Goal: Task Accomplishment & Management: Complete application form

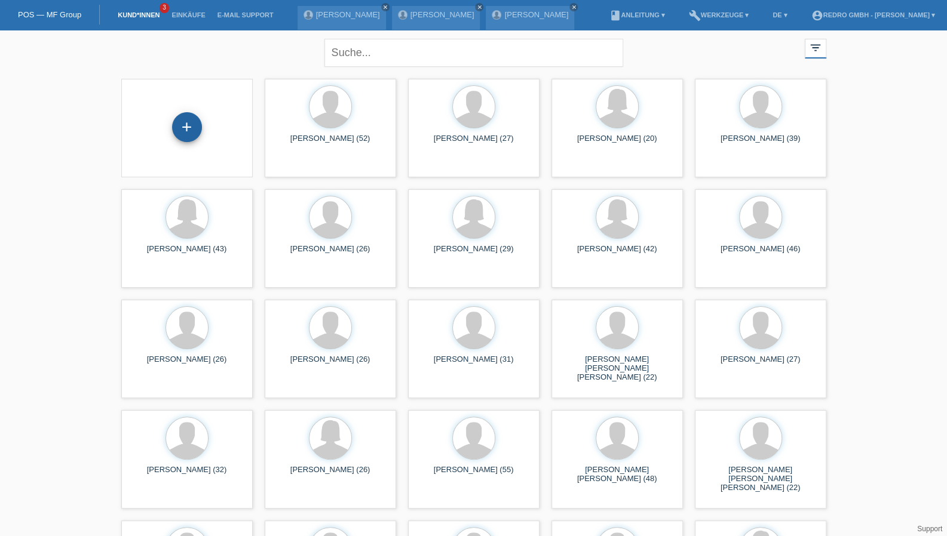
click at [193, 124] on div "+" at bounding box center [187, 127] width 29 height 20
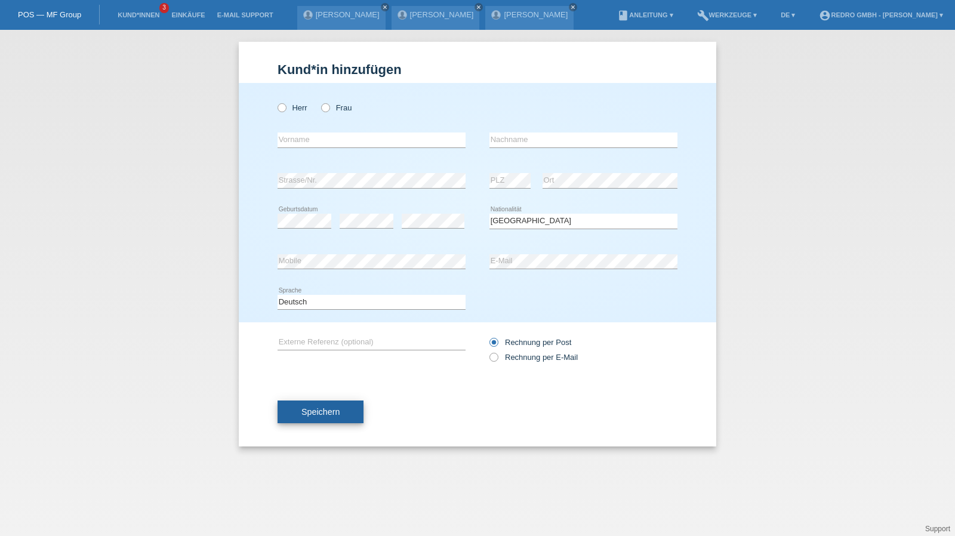
click at [307, 410] on span "Speichern" at bounding box center [321, 412] width 38 height 10
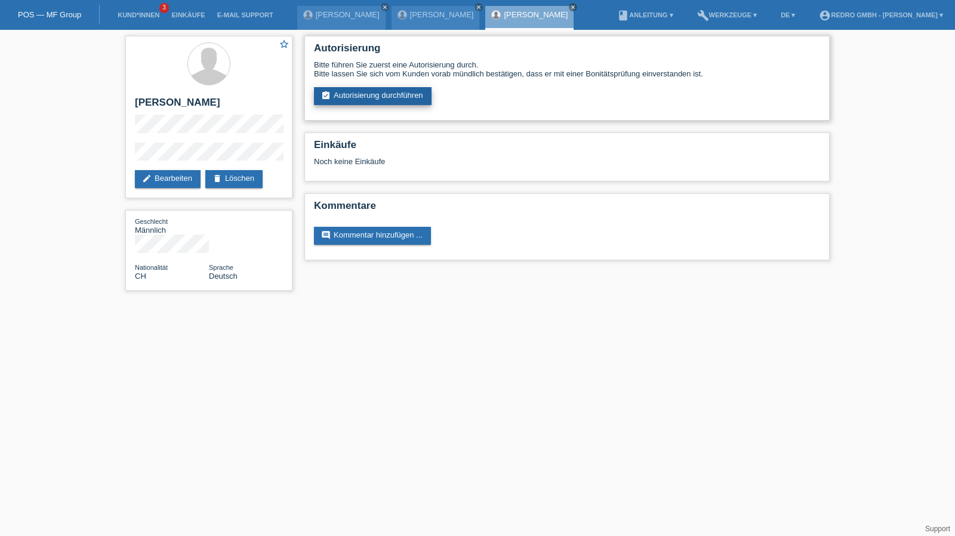
click at [354, 99] on link "assignment_turned_in Autorisierung durchführen" at bounding box center [373, 96] width 118 height 18
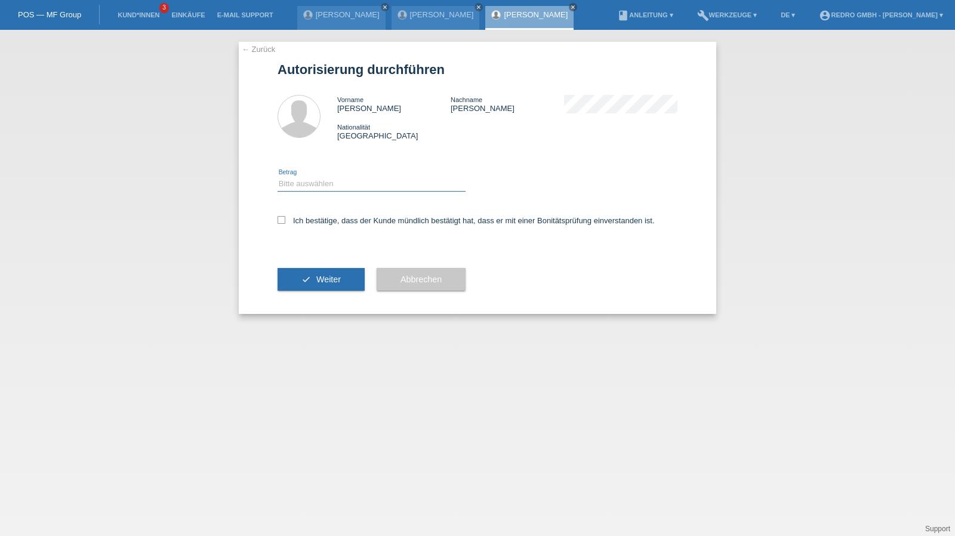
click at [319, 190] on select "Bitte auswählen CHF 1.00 - CHF 499.00 CHF 500.00 - CHF 1'999.00 CHF 2'000.00 - …" at bounding box center [372, 184] width 188 height 14
select select "1"
click at [278, 177] on select "Bitte auswählen CHF 1.00 - CHF 499.00 CHF 500.00 - CHF 1'999.00 CHF 2'000.00 - …" at bounding box center [372, 184] width 188 height 14
click at [312, 217] on label "Ich bestätige, dass der Kunde mündlich bestätigt hat, dass er mit einer Bonität…" at bounding box center [466, 220] width 377 height 9
click at [285, 217] on input "Ich bestätige, dass der Kunde mündlich bestätigt hat, dass er mit einer Bonität…" at bounding box center [282, 220] width 8 height 8
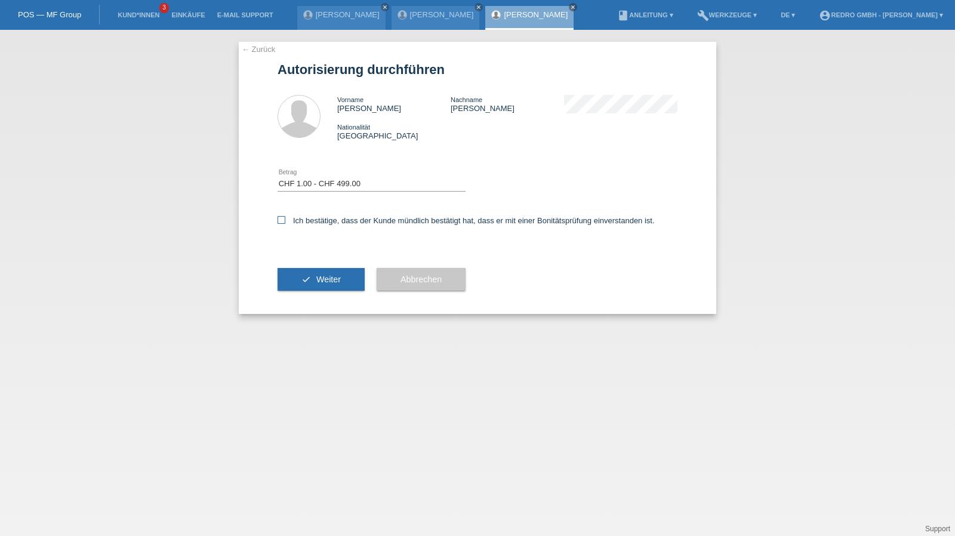
checkbox input "true"
click at [309, 269] on button "check Weiter" at bounding box center [321, 279] width 87 height 23
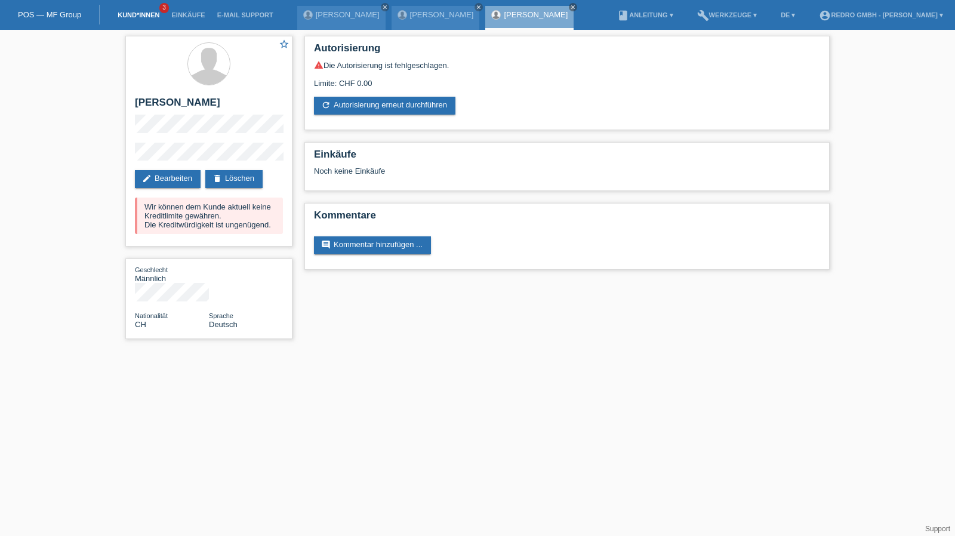
click at [137, 19] on link "Kund*innen" at bounding box center [139, 14] width 54 height 7
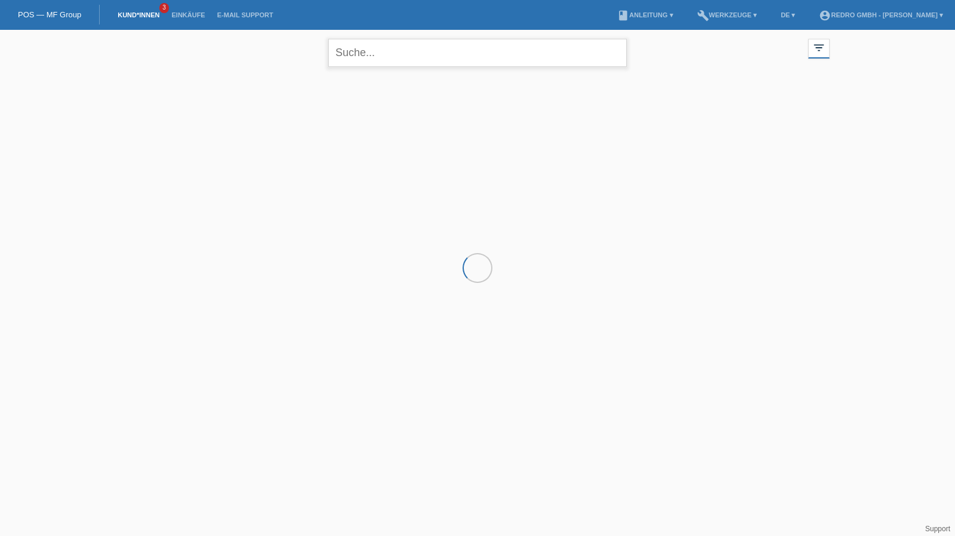
click at [381, 50] on input "text" at bounding box center [477, 53] width 299 height 28
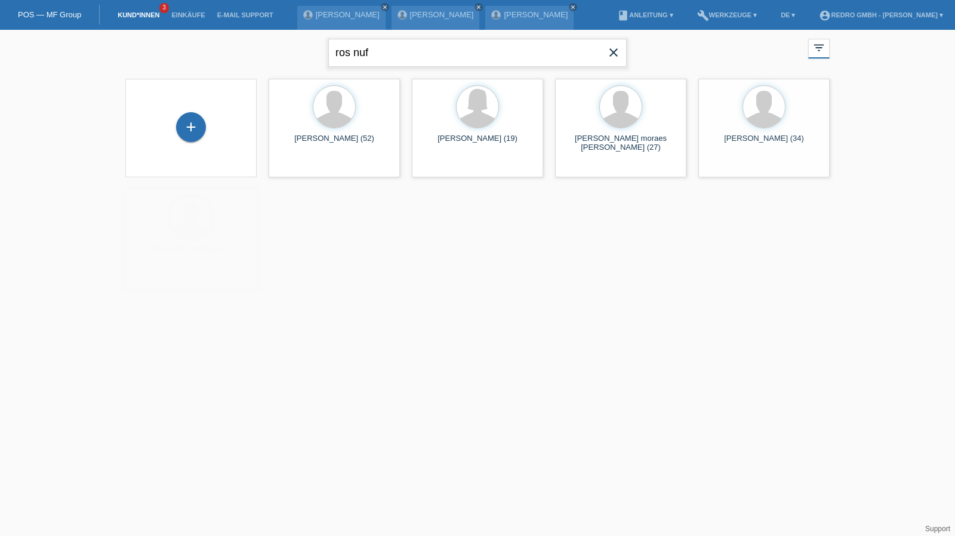
type input "ros nuf"
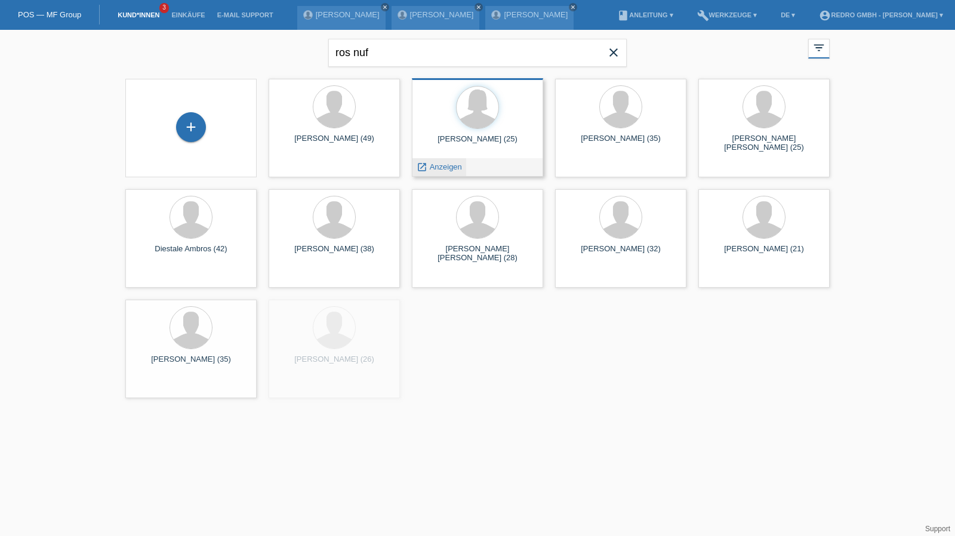
click at [440, 165] on span "Anzeigen" at bounding box center [446, 166] width 32 height 9
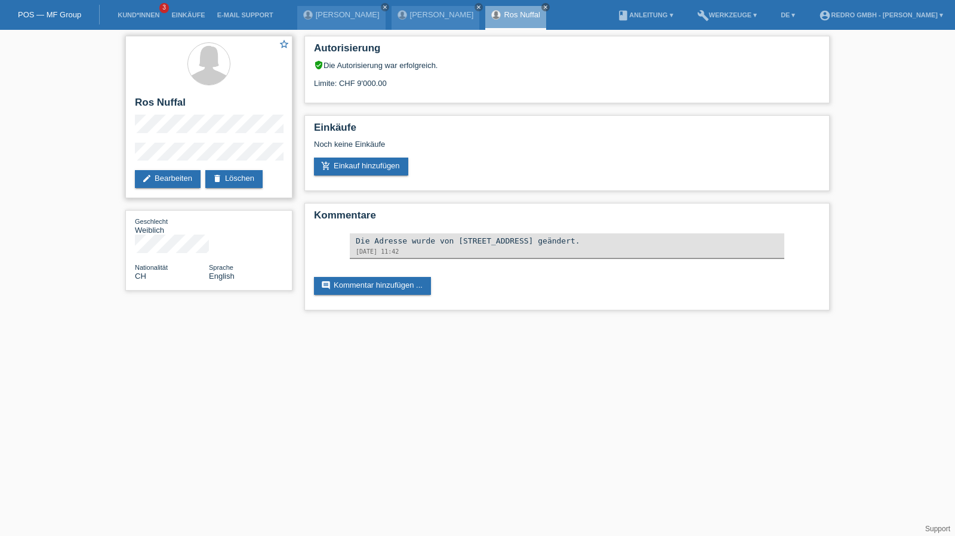
click at [148, 97] on h2 "Ros Nuffal" at bounding box center [209, 106] width 148 height 18
copy div "Ros Nuffal"
click at [125, 154] on div "star_border Ros Nuffal edit Bearbeiten delete Löschen" at bounding box center [208, 117] width 167 height 162
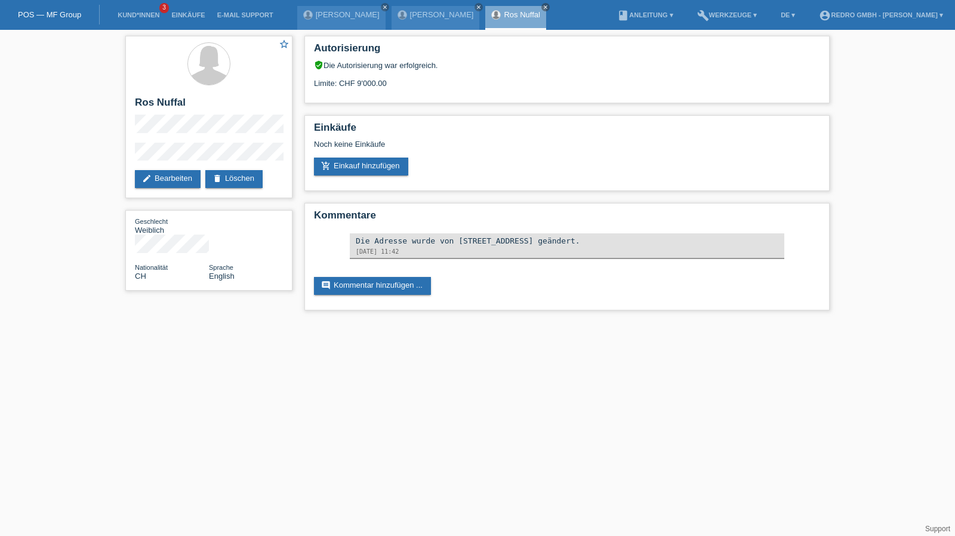
click at [267, 322] on html "POS — MF Group Kund*innen 3 Einkäufe E-Mail Support Erhan Mete close close close" at bounding box center [477, 161] width 955 height 322
click at [150, 15] on link "Kund*innen" at bounding box center [139, 14] width 54 height 7
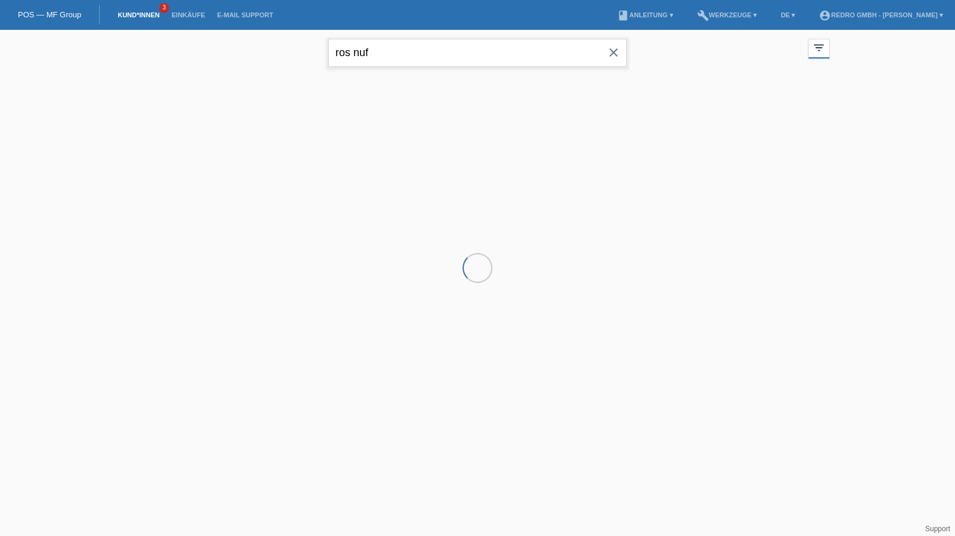
click at [353, 49] on input "ros nuf" at bounding box center [477, 53] width 299 height 28
drag, startPoint x: 0, startPoint y: 0, endPoint x: 353, endPoint y: 48, distance: 356.2
click at [353, 48] on input "ros nuf" at bounding box center [477, 53] width 299 height 28
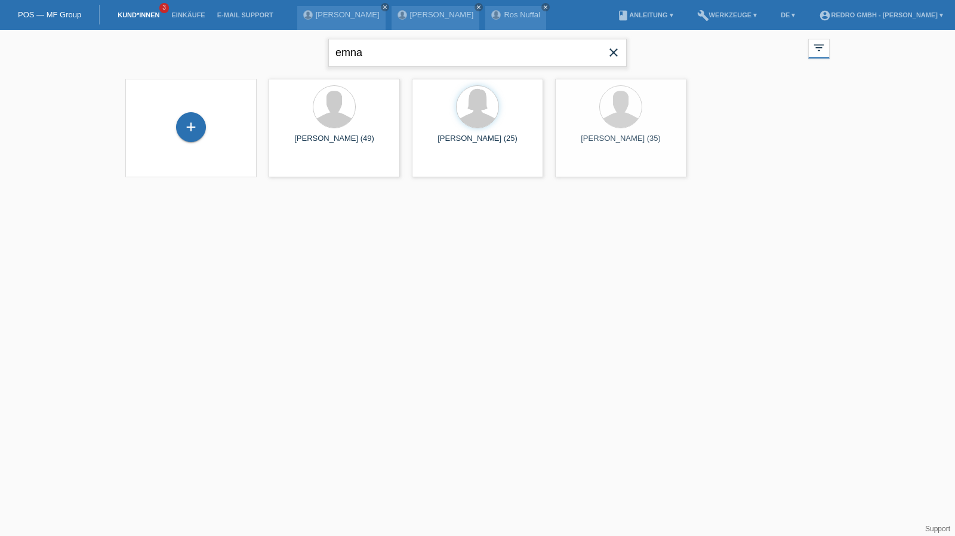
type input "emna"
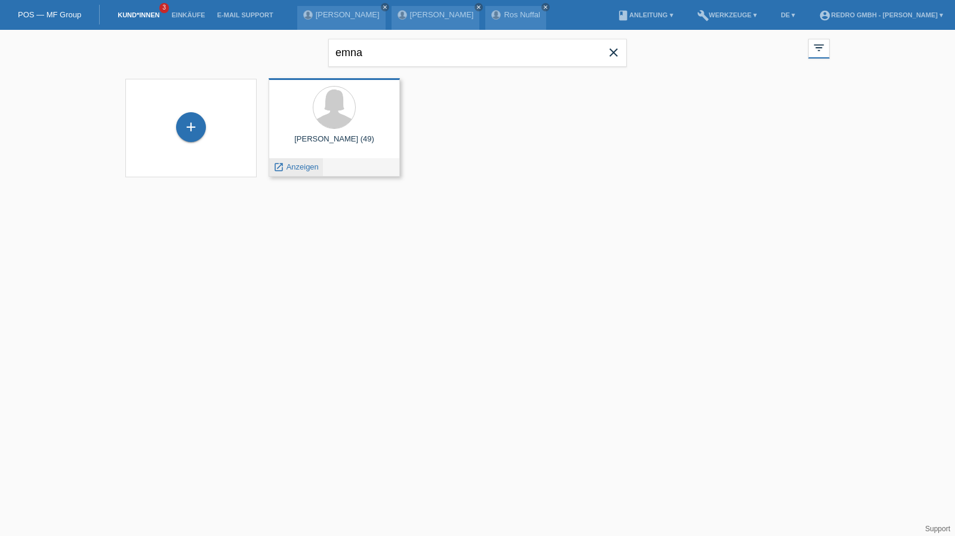
click at [310, 164] on span "Anzeigen" at bounding box center [303, 166] width 32 height 9
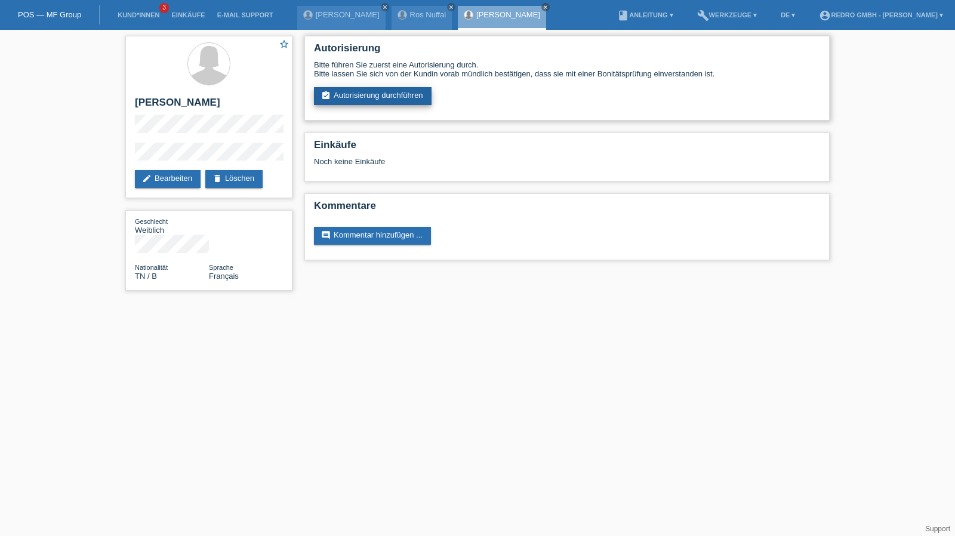
click at [388, 100] on link "assignment_turned_in Autorisierung durchführen" at bounding box center [373, 96] width 118 height 18
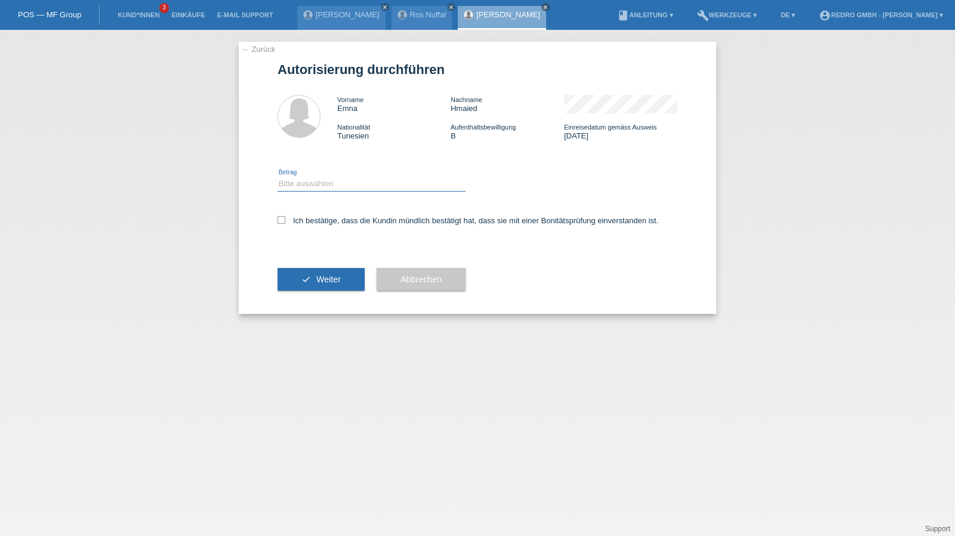
click at [328, 182] on select "Bitte auswählen CHF 1.00 - CHF 499.00 CHF 500.00 - CHF 1'999.00 CHF 2'000.00 - …" at bounding box center [372, 184] width 188 height 14
select select "1"
click at [278, 177] on select "Bitte auswählen CHF 1.00 - CHF 499.00 CHF 500.00 - CHF 1'999.00 CHF 2'000.00 - …" at bounding box center [372, 184] width 188 height 14
click at [315, 226] on div "Ich bestätige, dass die Kundin mündlich bestätigt hat, dass sie mit einer Bonit…" at bounding box center [478, 224] width 400 height 41
click at [316, 222] on label "Ich bestätige, dass die Kundin mündlich bestätigt hat, dass sie mit einer Bonit…" at bounding box center [468, 220] width 381 height 9
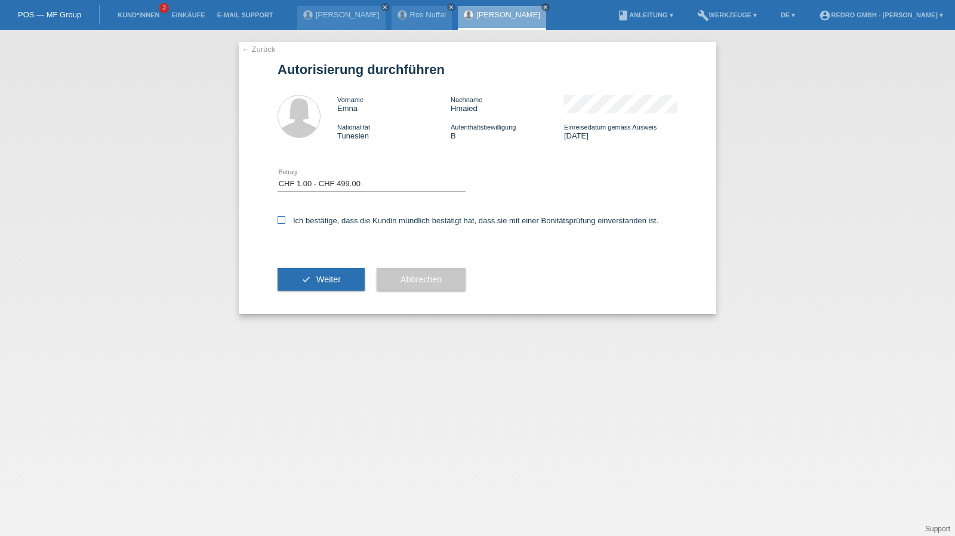
click at [285, 222] on input "Ich bestätige, dass die Kundin mündlich bestätigt hat, dass sie mit einer Bonit…" at bounding box center [282, 220] width 8 height 8
checkbox input "true"
click at [296, 277] on button "check Weiter" at bounding box center [321, 279] width 87 height 23
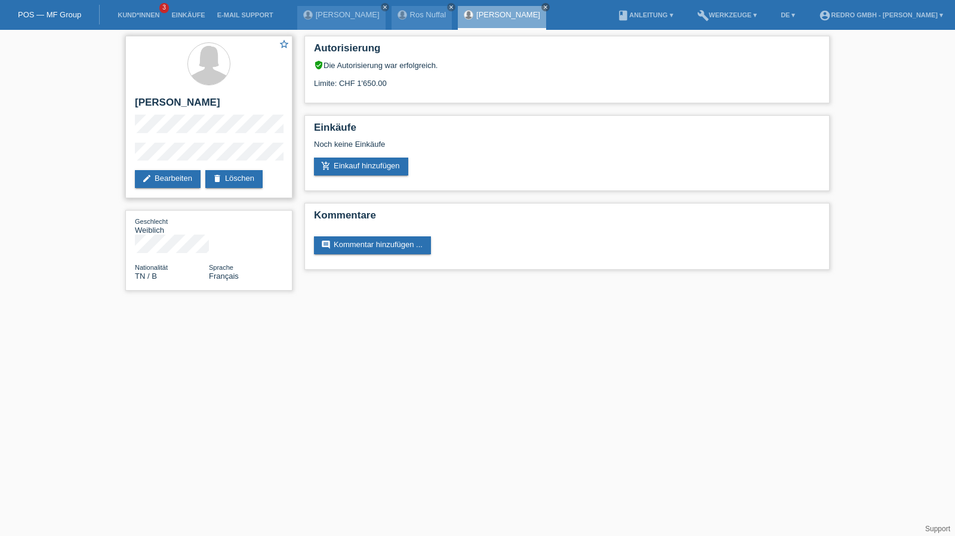
click at [149, 107] on h2 "[PERSON_NAME]" at bounding box center [209, 106] width 148 height 18
copy div "[PERSON_NAME]"
click at [110, 153] on div "star_border [PERSON_NAME] edit Bearbeiten delete Löschen Geschlecht Weiblich Na…" at bounding box center [477, 166] width 955 height 273
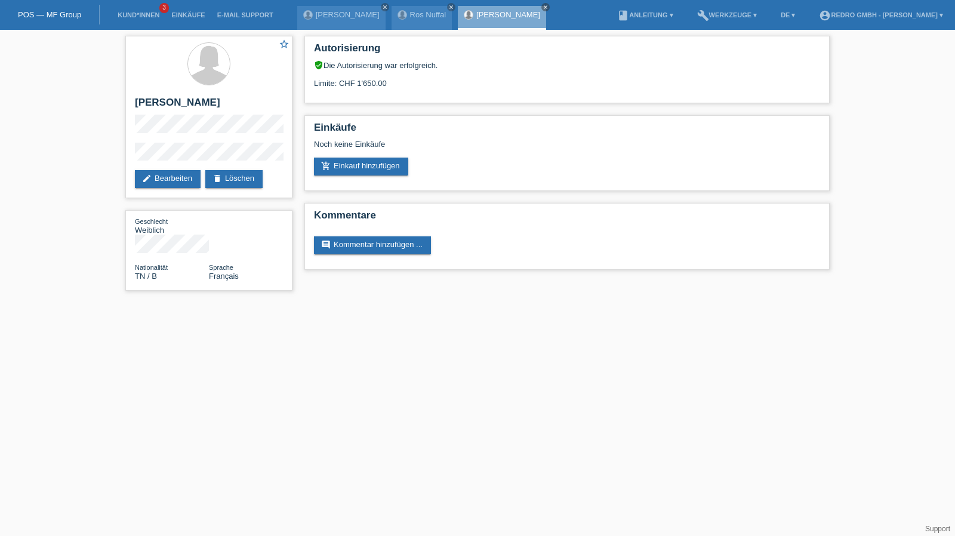
click at [122, 152] on div "star_border [PERSON_NAME] edit Bearbeiten delete Löschen Geschlecht Weiblich Na…" at bounding box center [208, 166] width 179 height 273
click at [102, 155] on div "star_border [PERSON_NAME] edit Bearbeiten delete Löschen Geschlecht Weiblich Na…" at bounding box center [477, 166] width 955 height 273
click at [180, 141] on div "star_border [PERSON_NAME] edit Bearbeiten delete Löschen" at bounding box center [208, 117] width 167 height 162
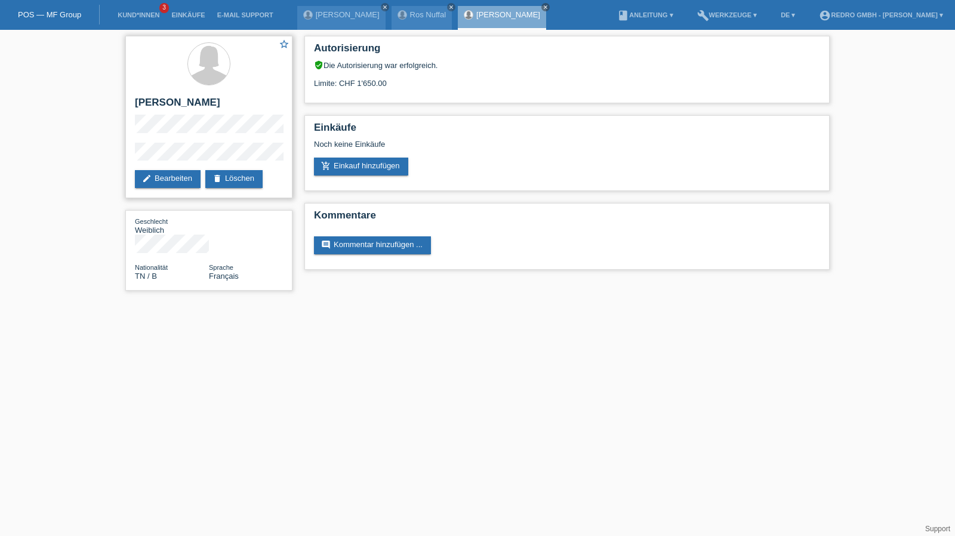
click at [180, 141] on div "star_border [PERSON_NAME] edit Bearbeiten delete Löschen" at bounding box center [208, 117] width 167 height 162
click at [134, 19] on link "Kund*innen" at bounding box center [139, 14] width 54 height 7
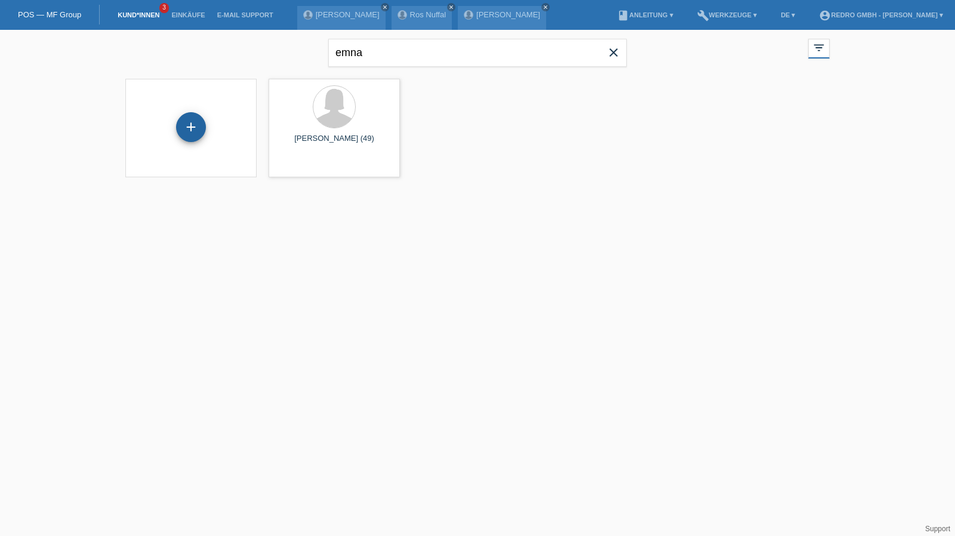
click at [193, 121] on div "+" at bounding box center [191, 127] width 30 height 30
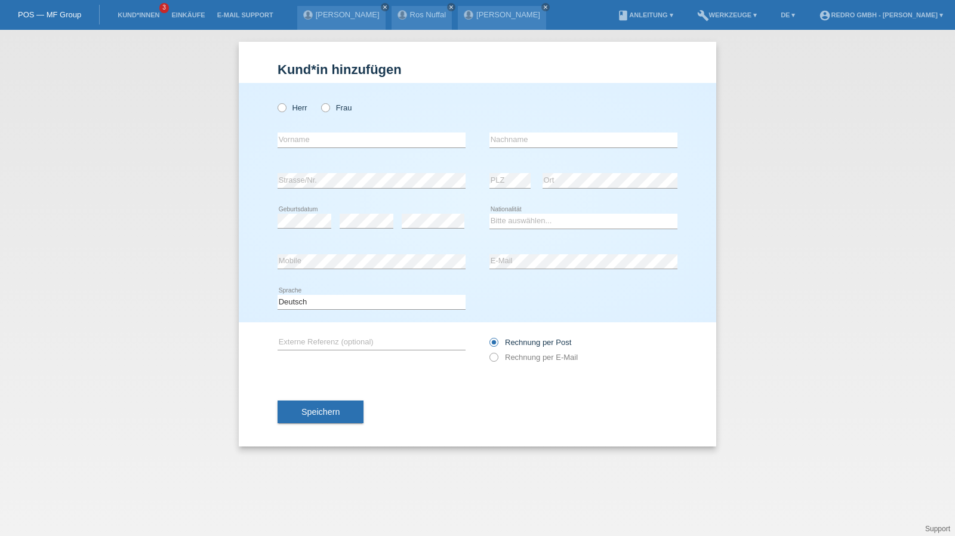
click at [331, 148] on div "error Vorname" at bounding box center [372, 140] width 188 height 41
click at [331, 144] on input "text" at bounding box center [372, 140] width 188 height 15
click at [577, 219] on select "Bitte auswählen... Schweiz Deutschland Liechtenstein Österreich ------------ Af…" at bounding box center [584, 221] width 188 height 14
select select "RO"
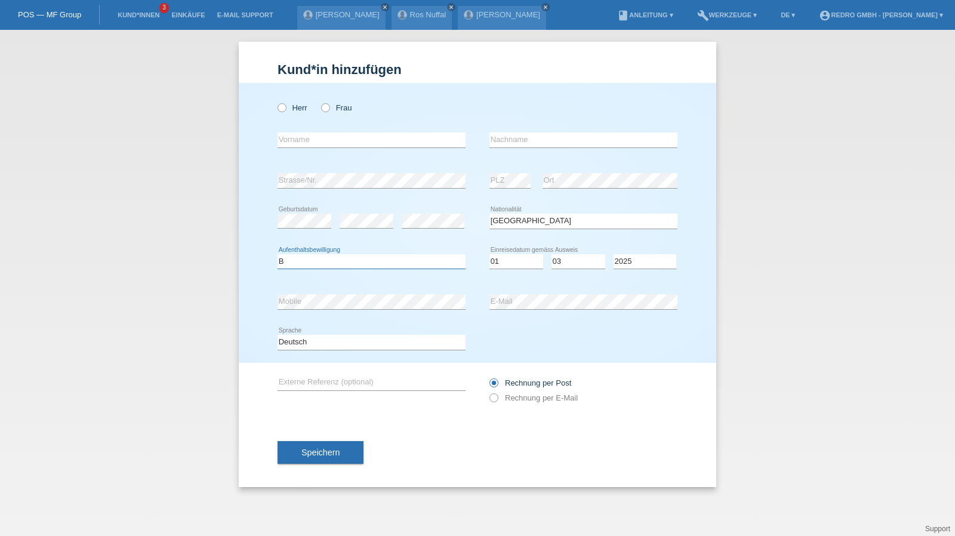
select select "B"
click at [509, 260] on select "Tag 01 02 03 04 05 06 07 08 09 10 11" at bounding box center [517, 261] width 54 height 14
select select "01"
select select "03"
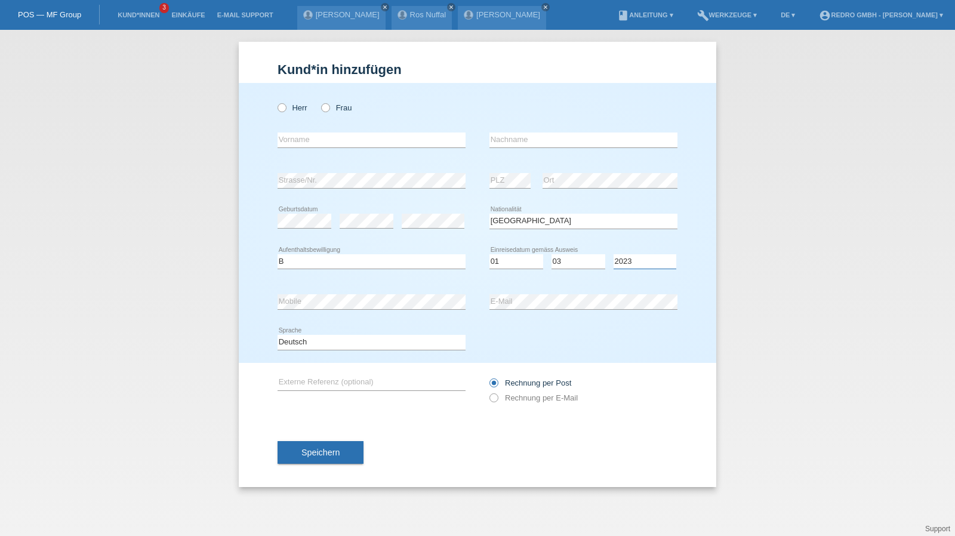
select select "2022"
click at [341, 144] on input "text" at bounding box center [372, 140] width 188 height 15
type input "Ionel"
type input "Marin"
click at [580, 137] on input "Marin" at bounding box center [584, 140] width 188 height 15
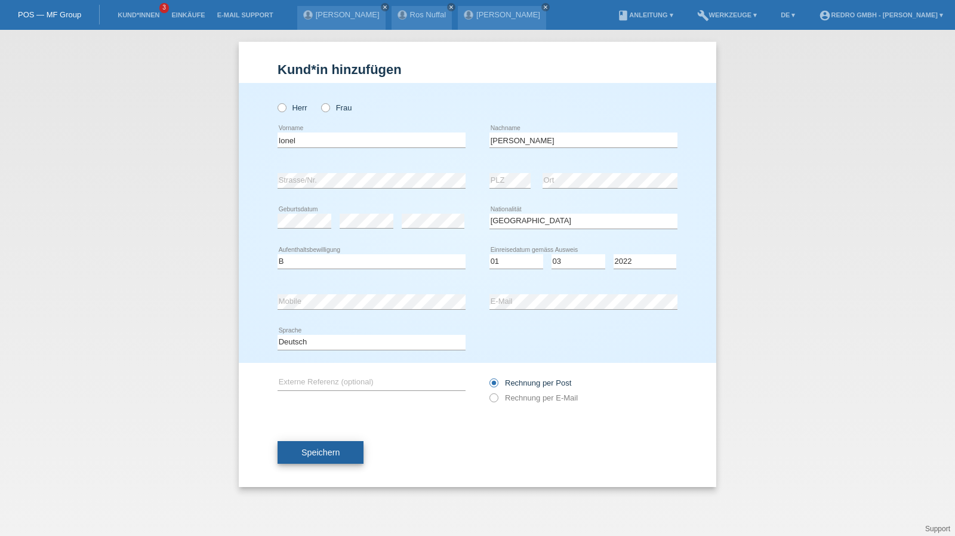
click at [305, 453] on span "Speichern" at bounding box center [321, 453] width 38 height 10
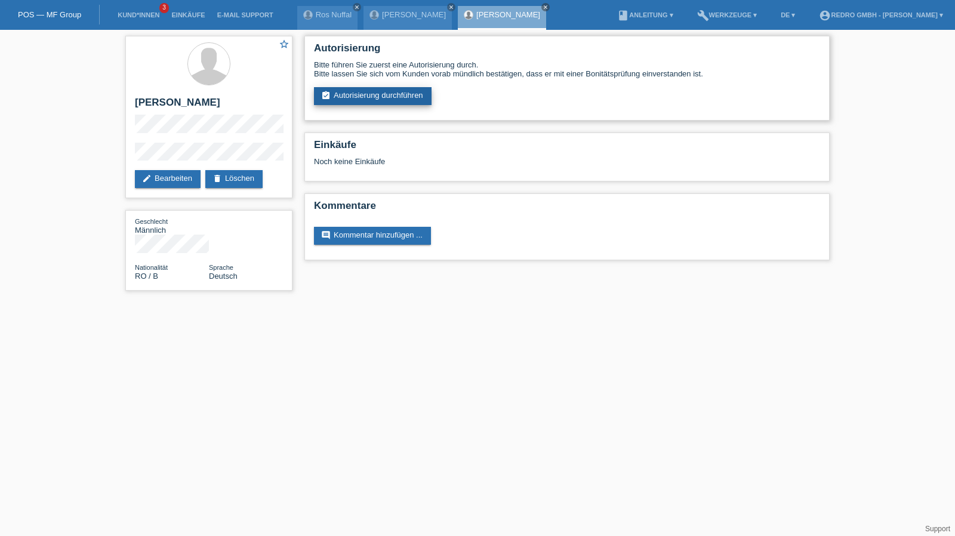
click at [379, 93] on link "assignment_turned_in Autorisierung durchführen" at bounding box center [373, 96] width 118 height 18
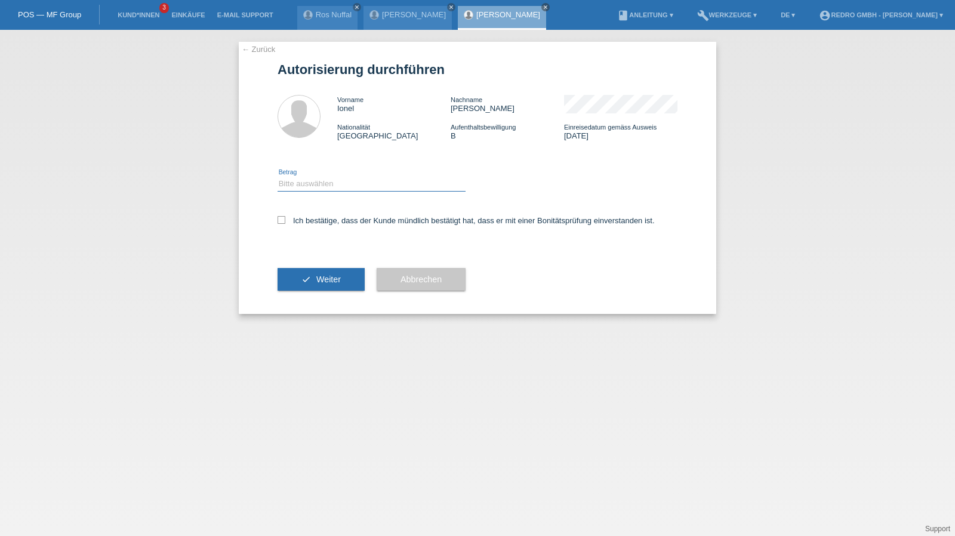
click at [312, 186] on select "Bitte auswählen CHF 1.00 - CHF 499.00 CHF 500.00 - CHF 1'999.00 CHF 2'000.00 - …" at bounding box center [372, 184] width 188 height 14
click at [278, 177] on select "Bitte auswählen CHF 1.00 - CHF 499.00 CHF 500.00 - CHF 1'999.00 CHF 2'000.00 - …" at bounding box center [372, 184] width 188 height 14
drag, startPoint x: 333, startPoint y: 183, endPoint x: 333, endPoint y: 190, distance: 7.2
click at [333, 183] on select "Bitte auswählen CHF 1.00 - CHF 499.00 CHF 500.00 - CHF 1'999.00 CHF 2'000.00 - …" at bounding box center [372, 184] width 188 height 14
select select "1"
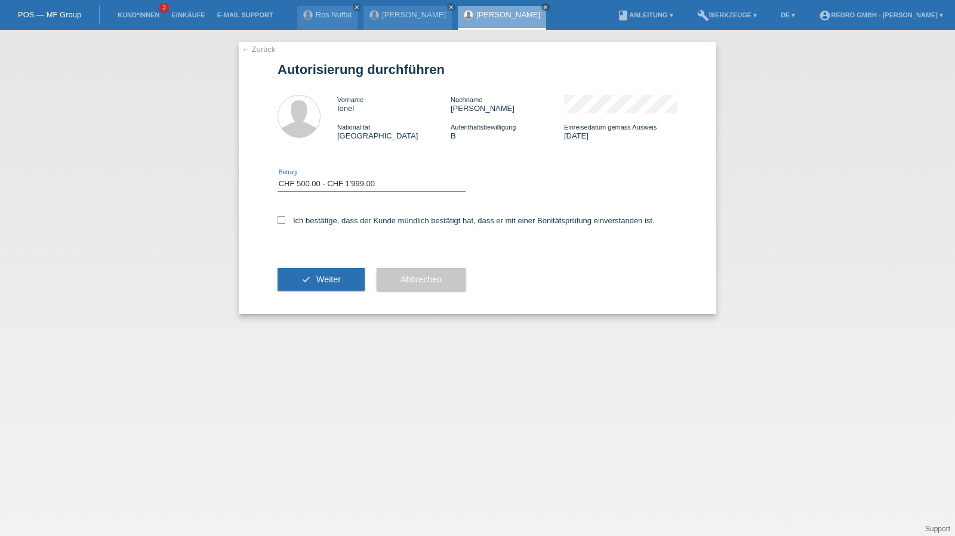
click at [278, 177] on select "Bitte auswählen CHF 1.00 - CHF 499.00 CHF 500.00 - CHF 1'999.00 CHF 2'000.00 - …" at bounding box center [372, 184] width 188 height 14
click at [318, 226] on div "Ich bestätige, dass der Kunde mündlich bestätigt hat, dass er mit einer Bonität…" at bounding box center [478, 224] width 400 height 41
click at [322, 218] on label "Ich bestätige, dass der Kunde mündlich bestätigt hat, dass er mit einer Bonität…" at bounding box center [466, 220] width 377 height 9
click at [285, 218] on input "Ich bestätige, dass der Kunde mündlich bestätigt hat, dass er mit einer Bonität…" at bounding box center [282, 220] width 8 height 8
checkbox input "true"
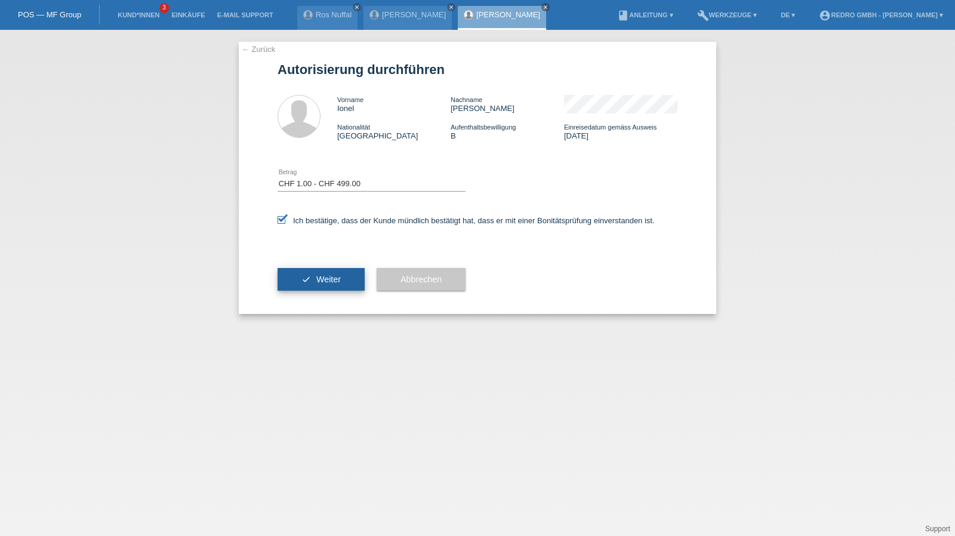
click at [313, 287] on button "check Weiter" at bounding box center [321, 279] width 87 height 23
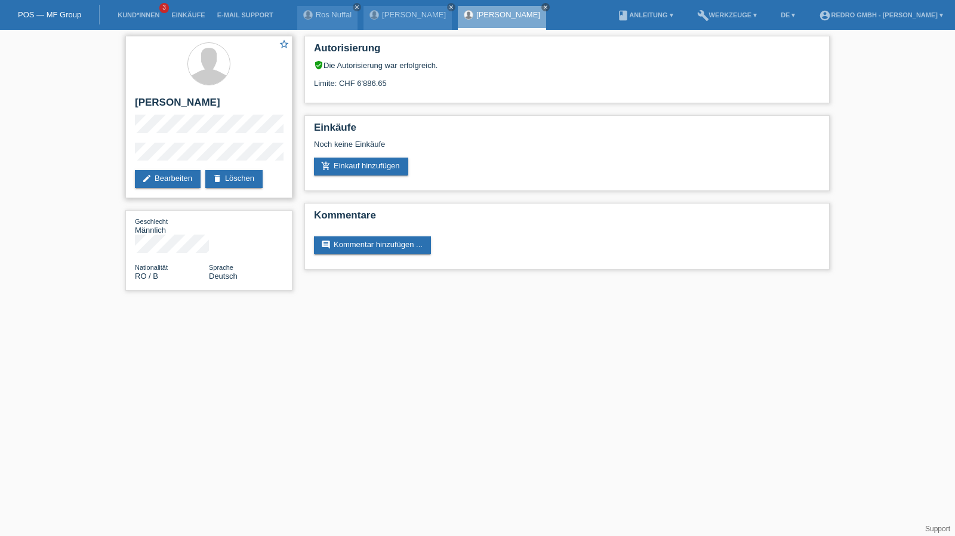
click at [176, 103] on h2 "[PERSON_NAME]" at bounding box center [209, 106] width 148 height 18
copy div "[PERSON_NAME]"
click at [180, 114] on h2 "[PERSON_NAME]" at bounding box center [209, 106] width 148 height 18
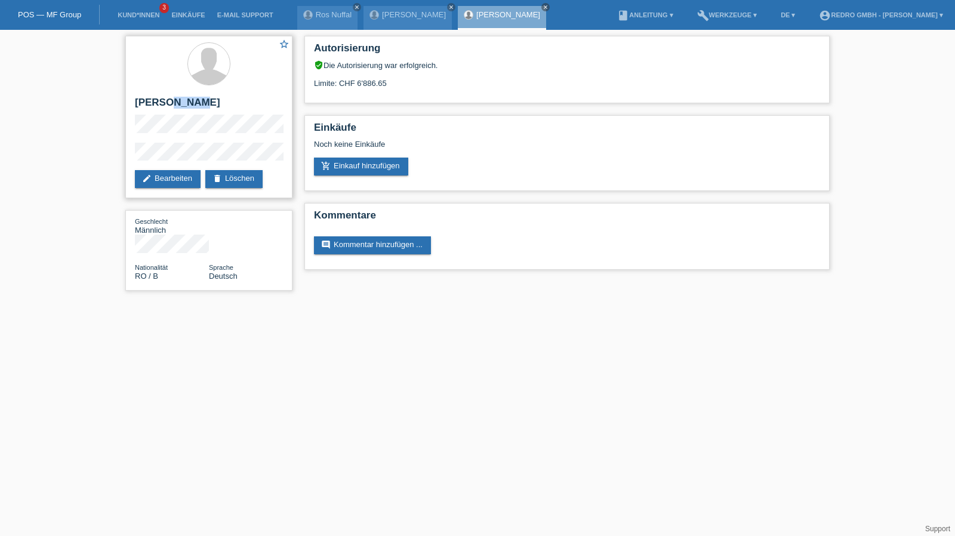
click at [180, 114] on h2 "[PERSON_NAME]" at bounding box center [209, 106] width 148 height 18
click at [91, 153] on div "star_border [PERSON_NAME] edit Bearbeiten delete Löschen Geschlecht Männlich Na…" at bounding box center [477, 166] width 955 height 273
click at [144, 17] on link "Kund*innen" at bounding box center [139, 14] width 54 height 7
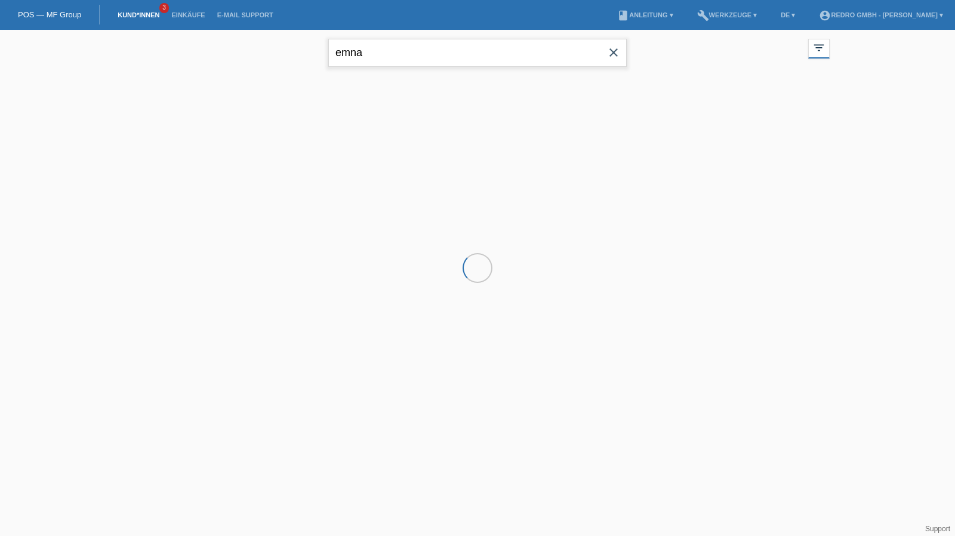
click at [398, 56] on input "emna" at bounding box center [477, 53] width 299 height 28
drag, startPoint x: 0, startPoint y: 0, endPoint x: 398, endPoint y: 56, distance: 401.6
click at [398, 56] on input "emna" at bounding box center [477, 53] width 299 height 28
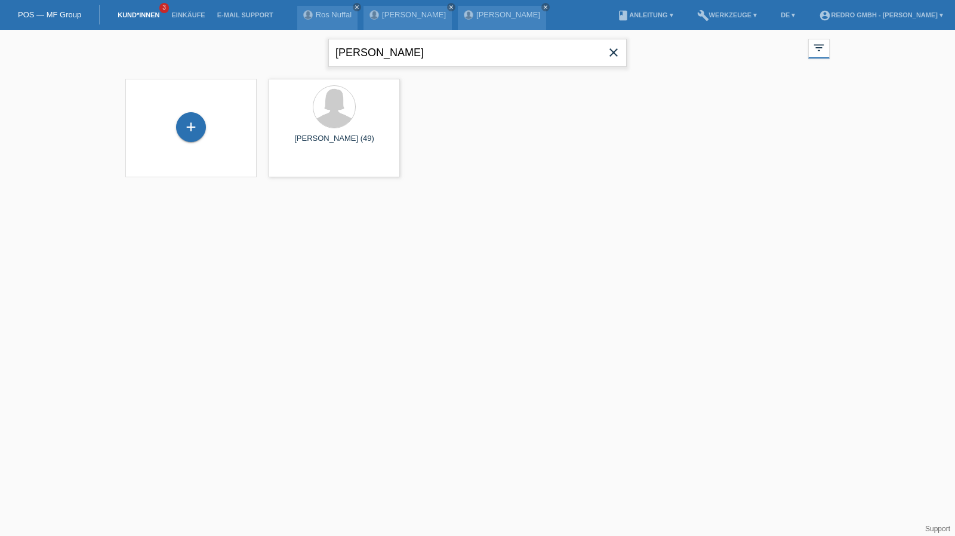
type input "[PERSON_NAME]"
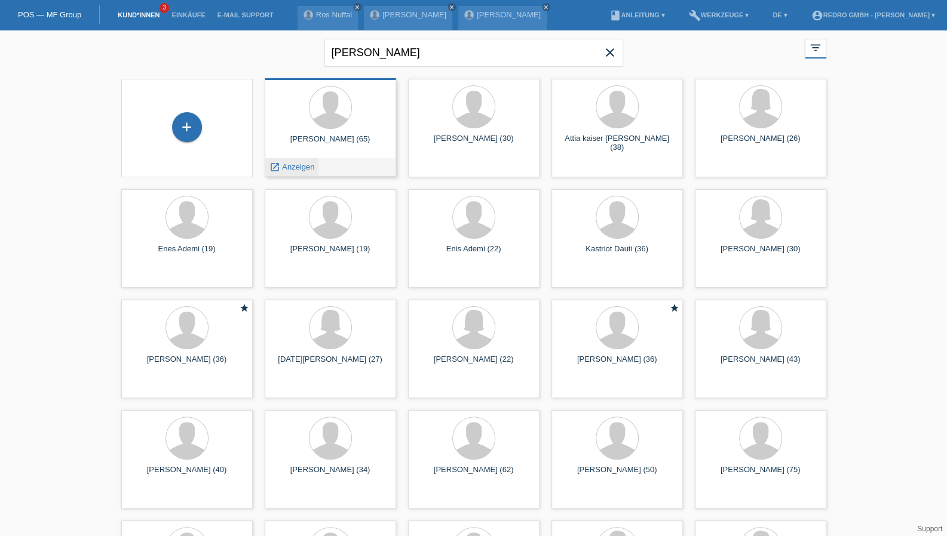
click at [294, 167] on span "Anzeigen" at bounding box center [298, 166] width 32 height 9
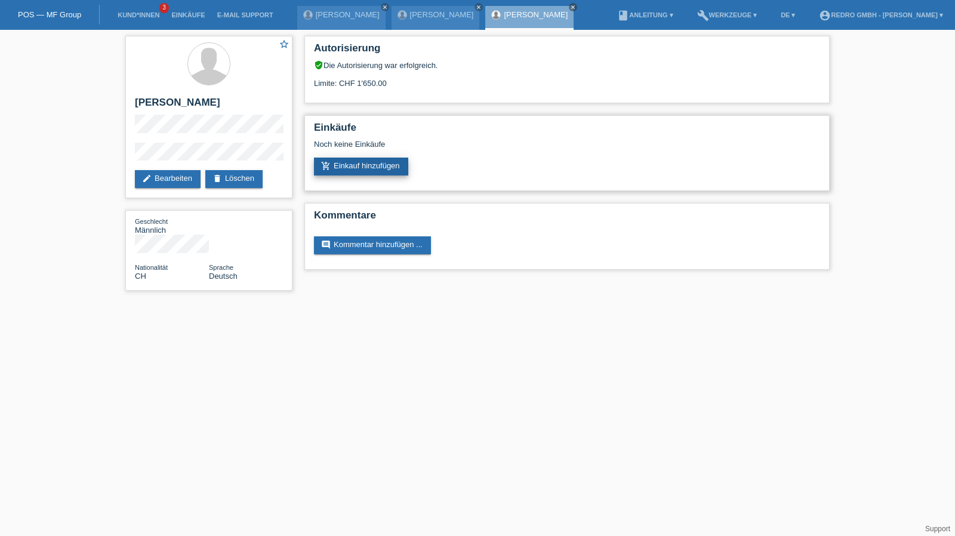
click at [361, 169] on link "add_shopping_cart Einkauf hinzufügen" at bounding box center [361, 167] width 94 height 18
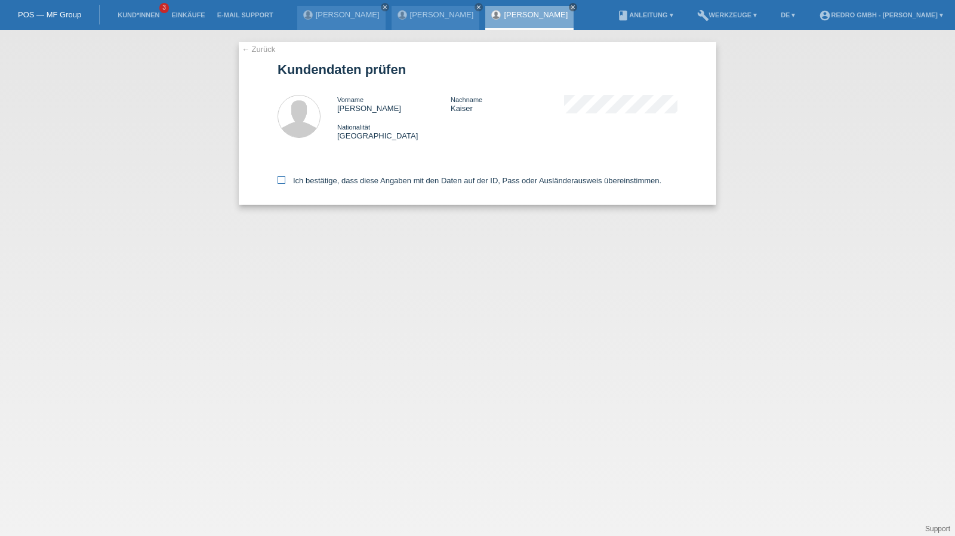
click at [347, 179] on label "Ich bestätige, dass diese Angaben mit den Daten auf der ID, Pass oder Ausländer…" at bounding box center [470, 180] width 384 height 9
click at [285, 179] on input "Ich bestätige, dass diese Angaben mit den Daten auf der ID, Pass oder Ausländer…" at bounding box center [282, 180] width 8 height 8
checkbox input "true"
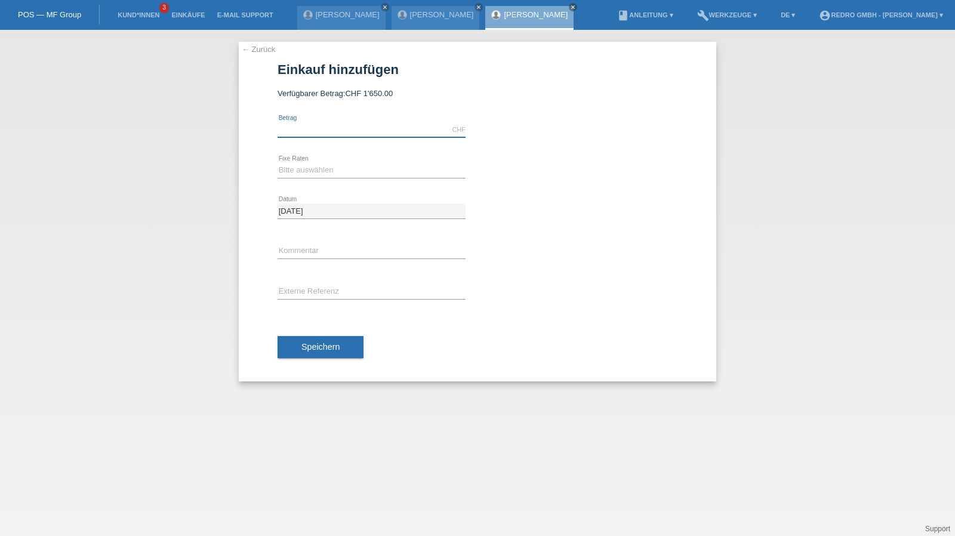
click at [331, 136] on input "text" at bounding box center [372, 129] width 188 height 15
click at [300, 127] on input "text" at bounding box center [372, 129] width 188 height 15
type input "1650.00"
click at [301, 167] on select "Bitte auswählen 6 Raten 12 Raten 24 Raten 36 Raten" at bounding box center [372, 170] width 188 height 14
select select "585"
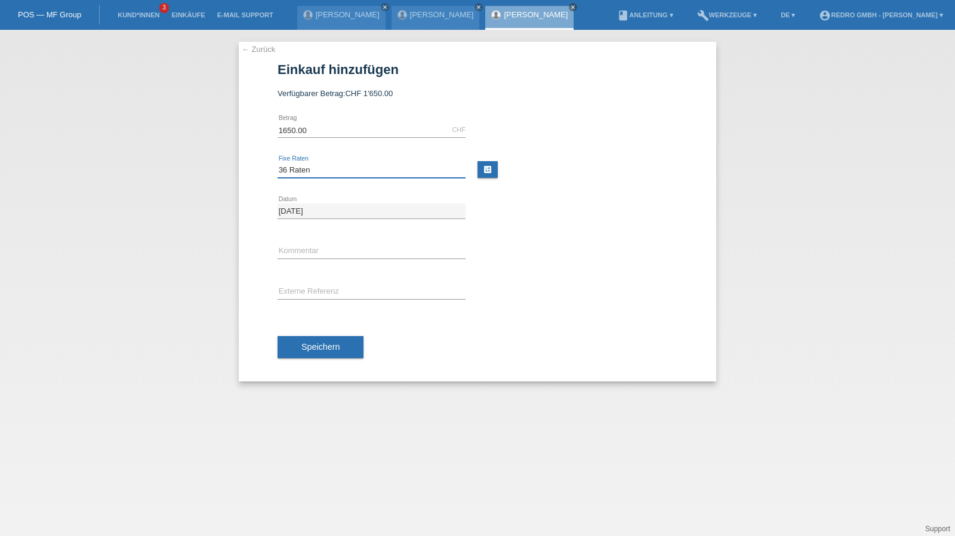
click at [278, 163] on select "Bitte auswählen 6 Raten 12 Raten 24 Raten 36 Raten" at bounding box center [372, 170] width 188 height 14
click at [316, 248] on input "text" at bounding box center [372, 251] width 188 height 15
type input "115008"
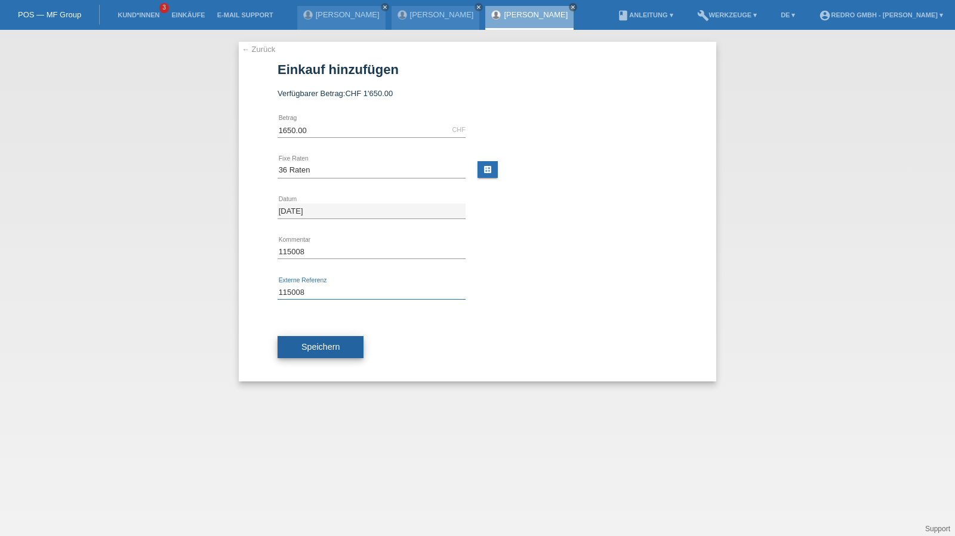
type input "115008"
click at [297, 350] on button "Speichern" at bounding box center [321, 347] width 86 height 23
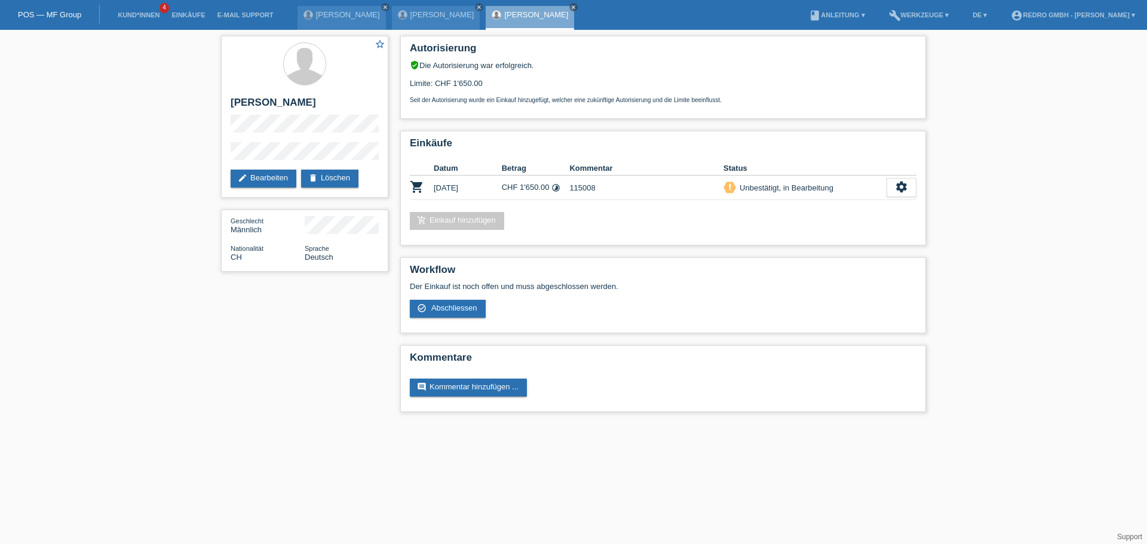
click at [206, 155] on div "star_border [PERSON_NAME] edit Bearbeiten delete Löschen Geschlecht Männlich Na…" at bounding box center [573, 227] width 1147 height 394
click at [274, 106] on h2 "[PERSON_NAME]" at bounding box center [305, 106] width 148 height 18
copy div "[PERSON_NAME]"
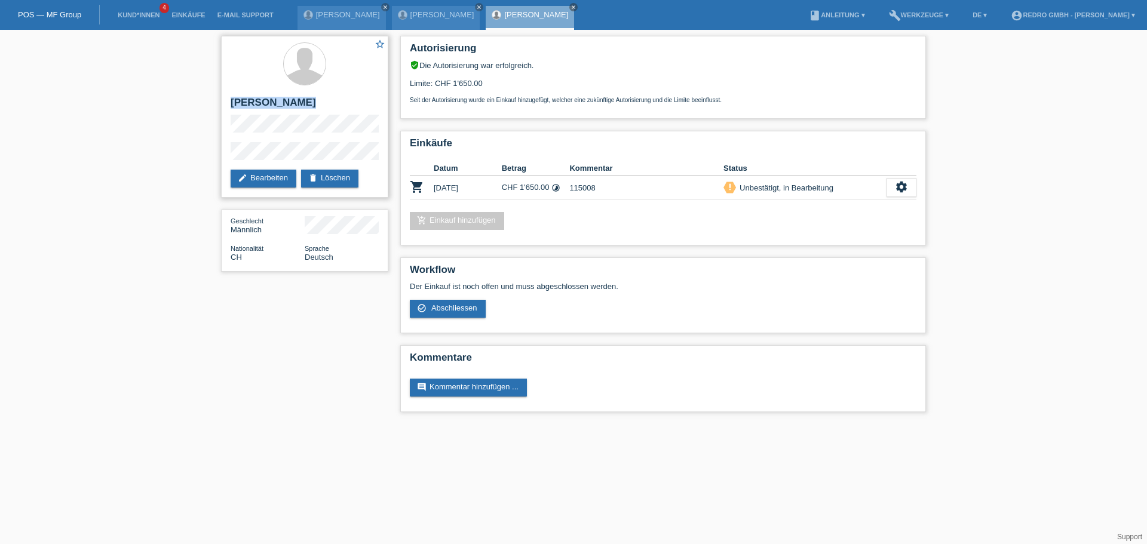
click at [271, 99] on h2 "[PERSON_NAME]" at bounding box center [305, 106] width 148 height 18
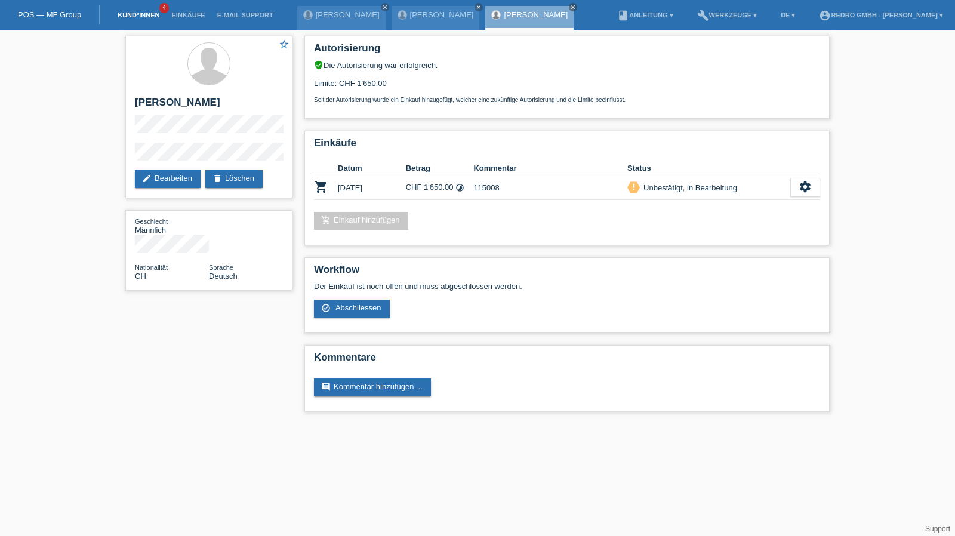
click at [131, 14] on link "Kund*innen" at bounding box center [139, 14] width 54 height 7
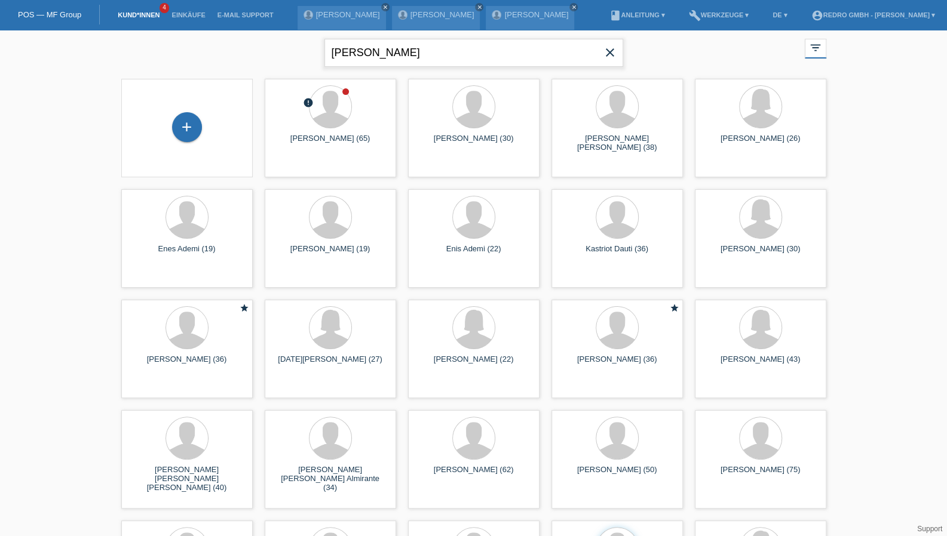
click at [420, 56] on input "bruno kaiser" at bounding box center [473, 53] width 299 height 28
type input "david pfamm"
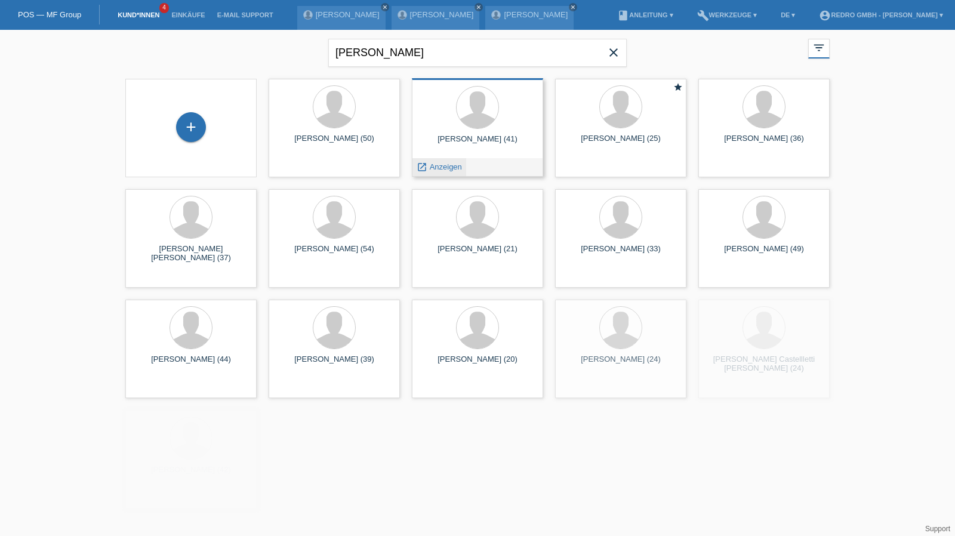
click at [438, 167] on span "Anzeigen" at bounding box center [446, 166] width 32 height 9
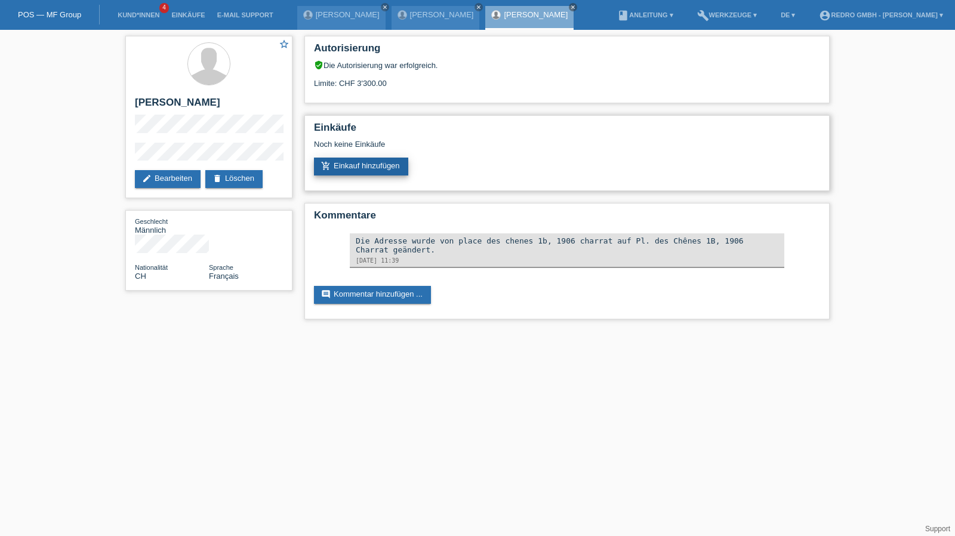
click at [387, 167] on link "add_shopping_cart Einkauf hinzufügen" at bounding box center [361, 167] width 94 height 18
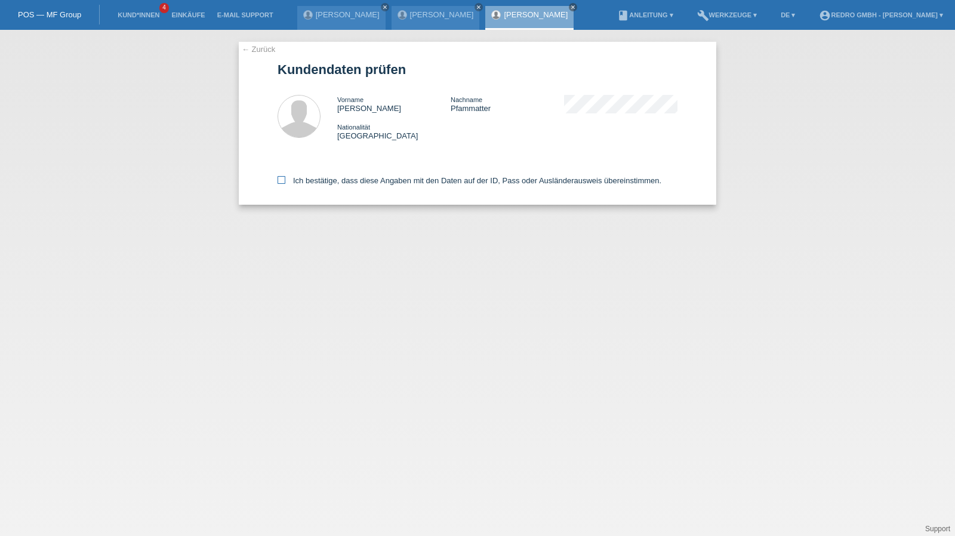
click at [339, 179] on label "Ich bestätige, dass diese Angaben mit den Daten auf der ID, Pass oder Ausländer…" at bounding box center [470, 180] width 384 height 9
click at [285, 179] on input "Ich bestätige, dass diese Angaben mit den Daten auf der ID, Pass oder Ausländer…" at bounding box center [282, 180] width 8 height 8
checkbox input "true"
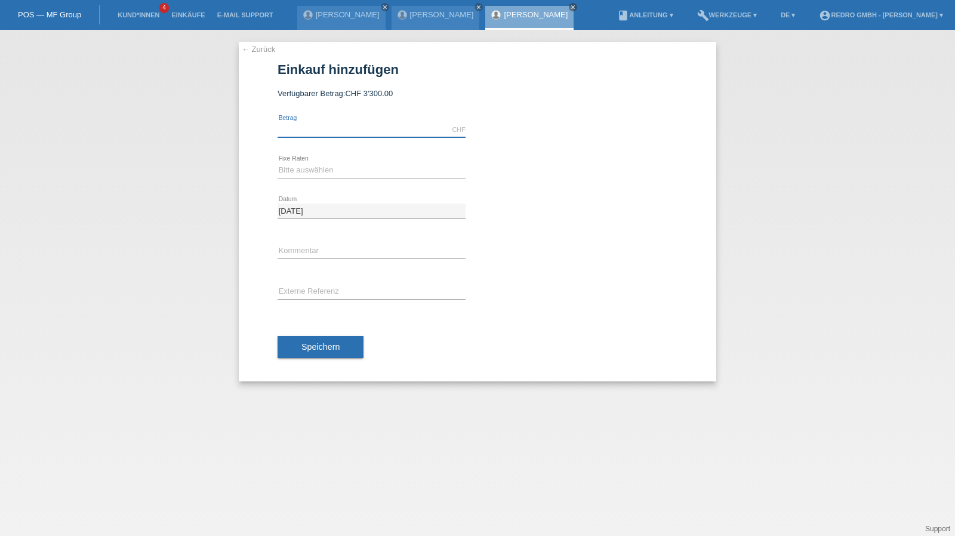
click at [345, 132] on input "text" at bounding box center [372, 129] width 188 height 15
click at [336, 128] on input "text" at bounding box center [372, 129] width 188 height 15
type input "1149.00"
click at [304, 165] on select "Bitte auswählen 6 Raten 12 Raten 24 Raten 36 Raten" at bounding box center [372, 170] width 188 height 14
select select "585"
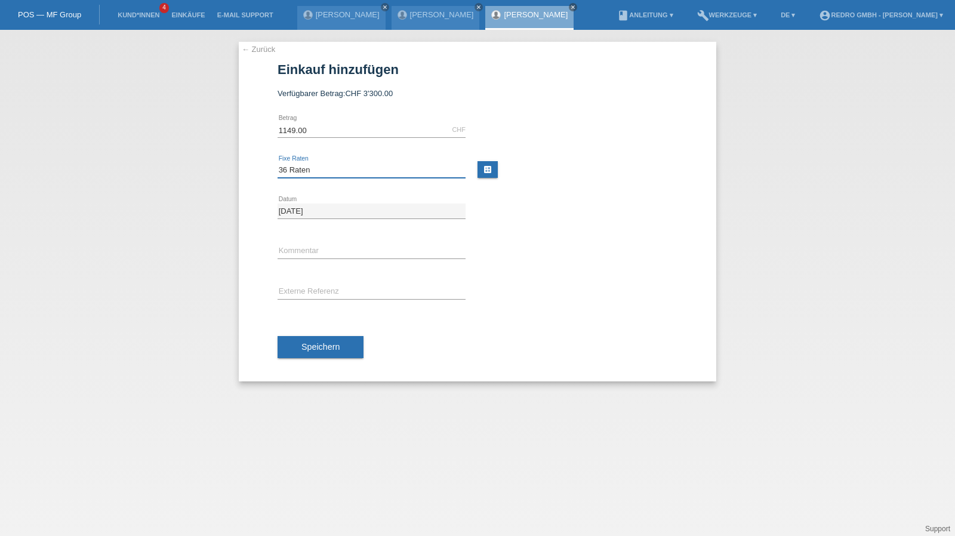
click at [278, 163] on select "Bitte auswählen 6 Raten 12 Raten 24 Raten 36 Raten" at bounding box center [372, 170] width 188 height 14
click at [325, 251] on input "text" at bounding box center [372, 251] width 188 height 15
type input "115010"
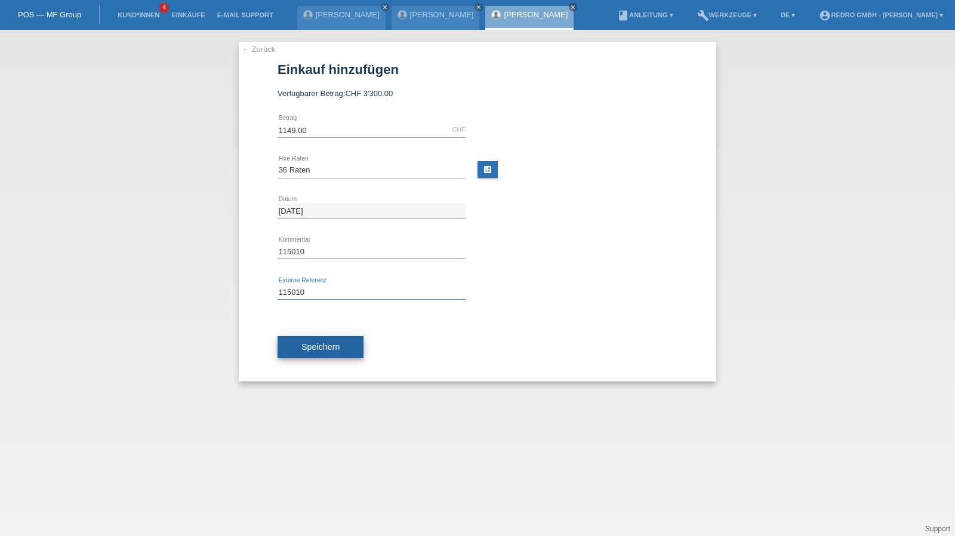
type input "115010"
click at [348, 341] on button "Speichern" at bounding box center [321, 347] width 86 height 23
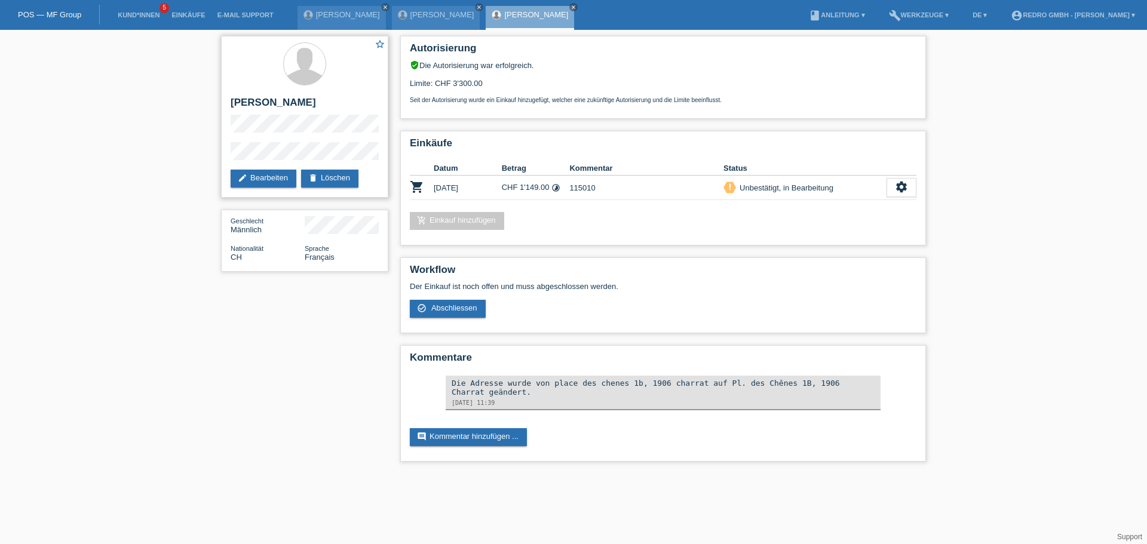
click at [224, 158] on div "star_border [PERSON_NAME] edit Bearbeiten delete Löschen" at bounding box center [304, 117] width 167 height 162
click at [250, 103] on h2 "[PERSON_NAME]" at bounding box center [305, 106] width 148 height 18
copy div "[PERSON_NAME]"
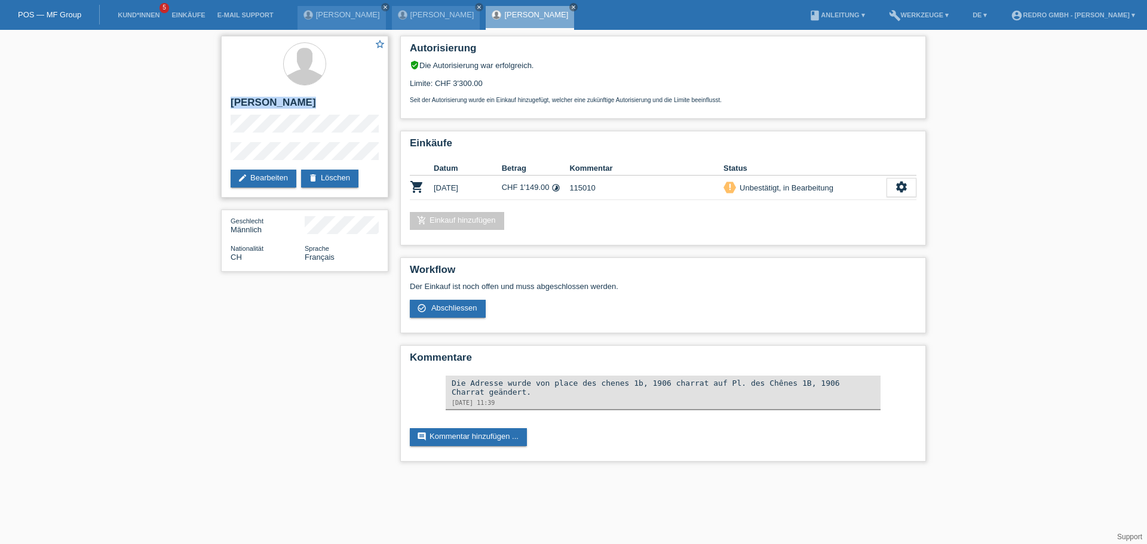
click at [282, 103] on h2 "[PERSON_NAME]" at bounding box center [305, 106] width 148 height 18
copy div "[PERSON_NAME]"
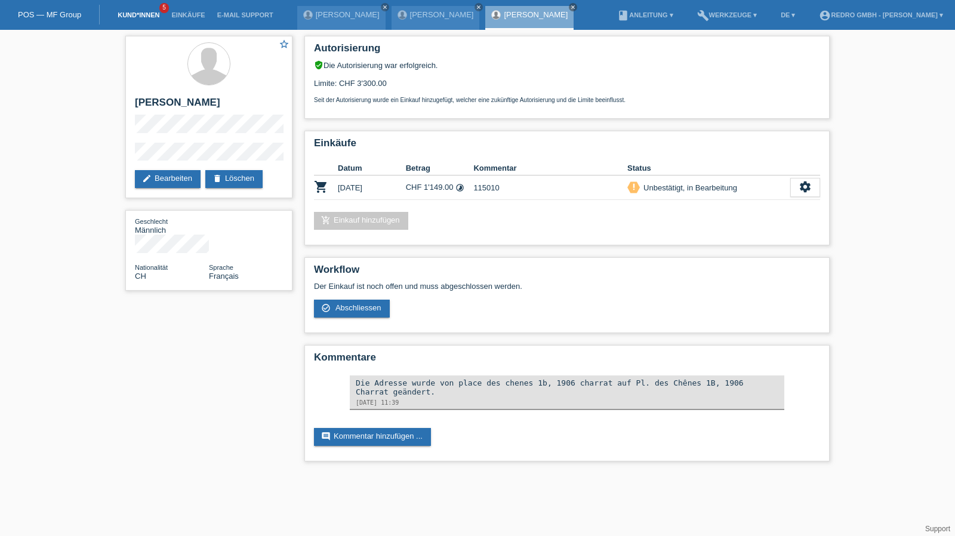
click at [119, 16] on link "Kund*innen" at bounding box center [139, 14] width 54 height 7
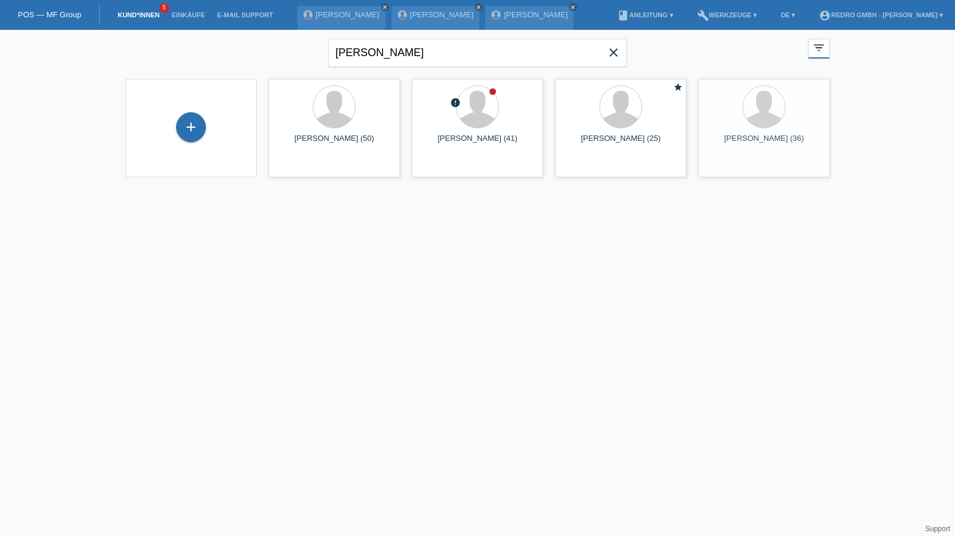
click at [213, 119] on div "+" at bounding box center [191, 128] width 112 height 32
click at [202, 124] on div "+" at bounding box center [191, 127] width 30 height 30
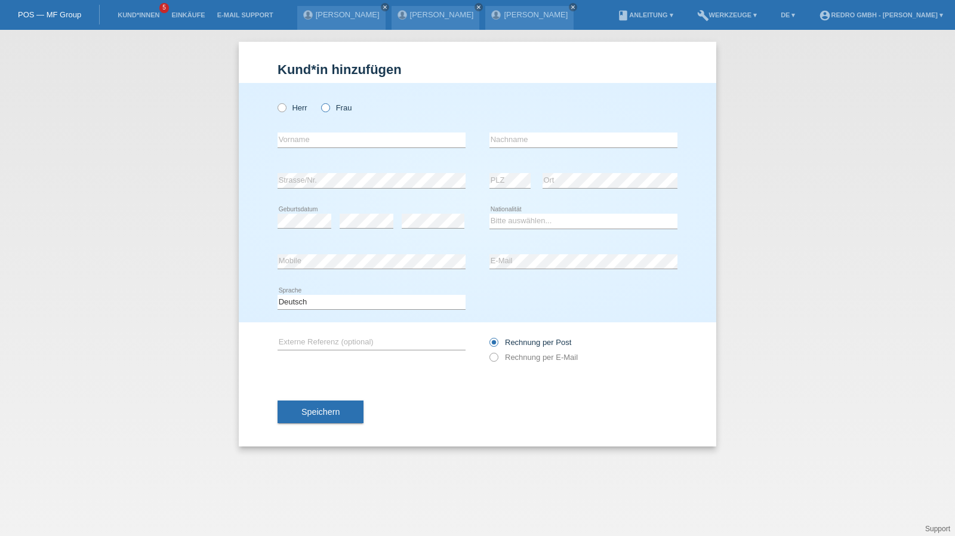
click at [344, 112] on label "Frau" at bounding box center [336, 107] width 30 height 9
click at [329, 111] on input "Frau" at bounding box center [325, 107] width 8 height 8
radio input "true"
click at [330, 130] on div "error Vorname" at bounding box center [372, 140] width 188 height 41
click at [318, 142] on input "text" at bounding box center [372, 140] width 188 height 15
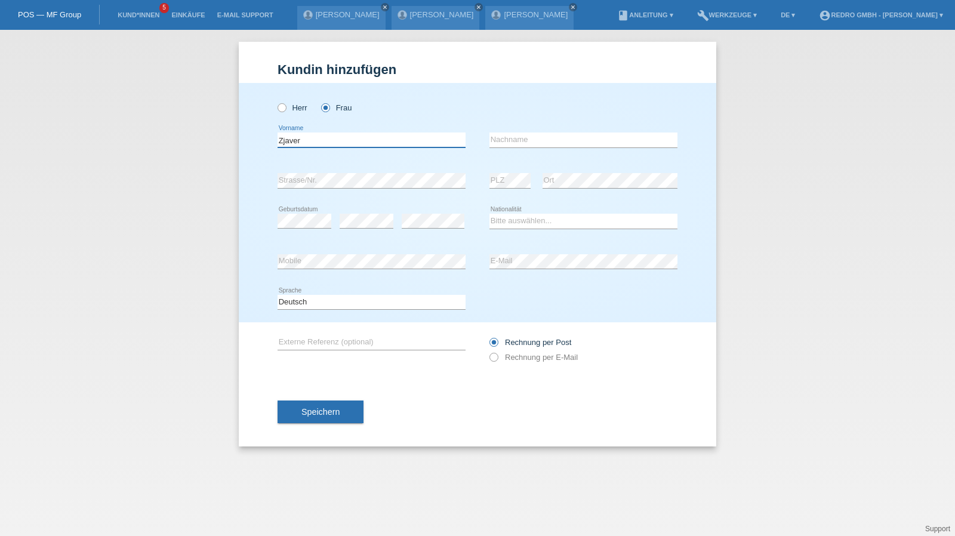
type input "Zjaver"
type input "Azizi"
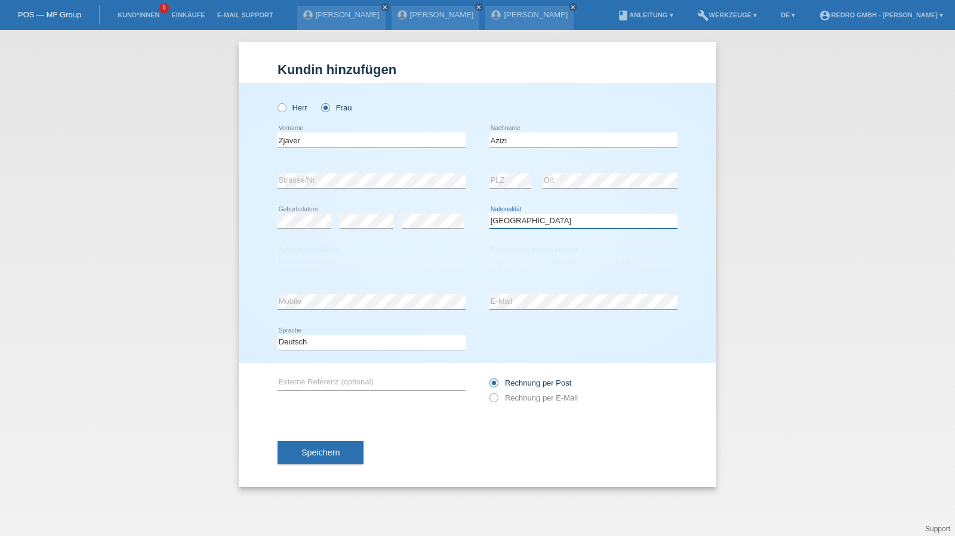
select select "XK"
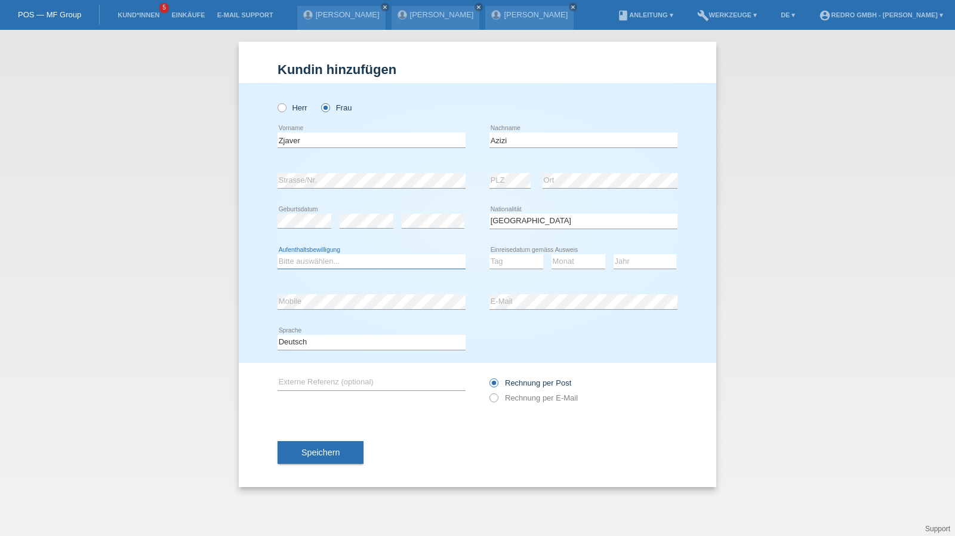
select select "C"
select select "13"
select select "09"
select select "1963"
click at [496, 263] on select "Tag 01 02 03 04 05 06 07 08 09 10 11" at bounding box center [517, 261] width 54 height 14
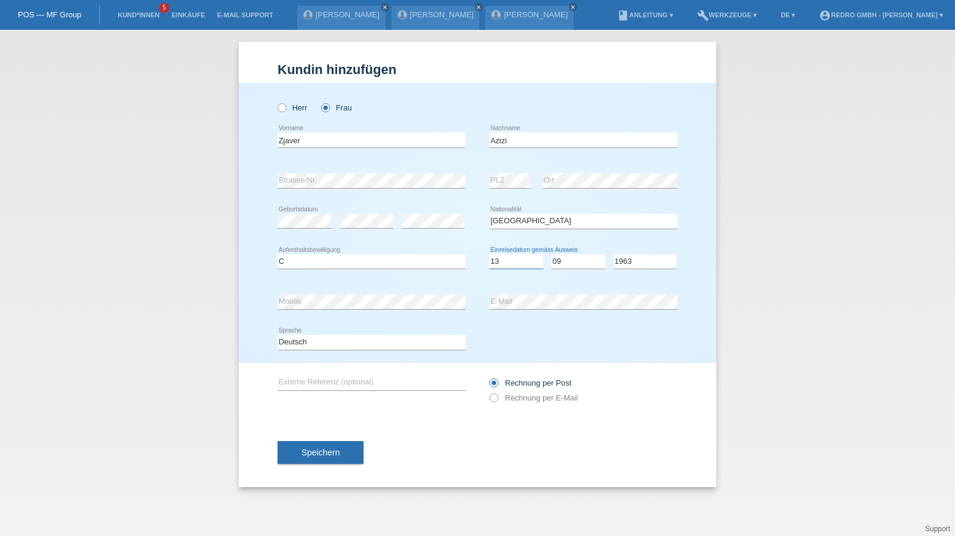
click at [496, 263] on select "Tag 01 02 03 04 05 06 07 08 09 10 11" at bounding box center [517, 261] width 54 height 14
select select "22"
select select "12"
select select "1991"
drag, startPoint x: 324, startPoint y: 341, endPoint x: 322, endPoint y: 348, distance: 6.7
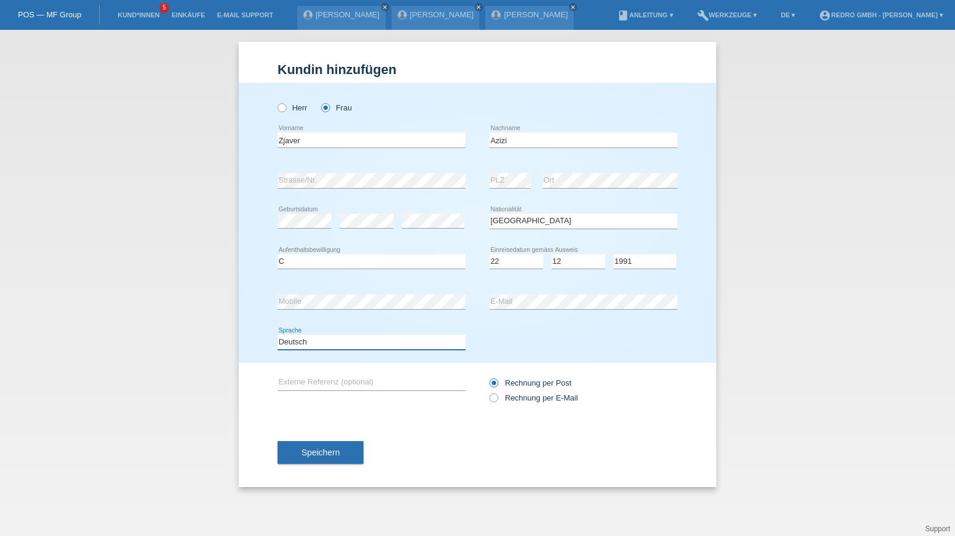
click at [324, 341] on select "Deutsch Français Italiano English" at bounding box center [372, 342] width 188 height 14
select select "fr"
click at [278, 335] on select "Deutsch Français Italiano English" at bounding box center [372, 342] width 188 height 14
click at [300, 449] on button "Speichern" at bounding box center [321, 452] width 86 height 23
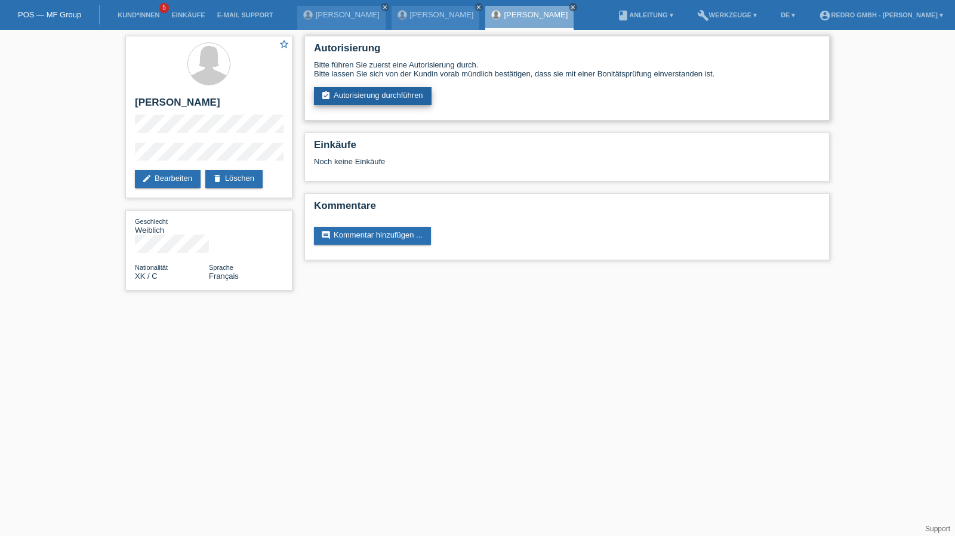
click at [374, 105] on link "assignment_turned_in Autorisierung durchführen" at bounding box center [373, 96] width 118 height 18
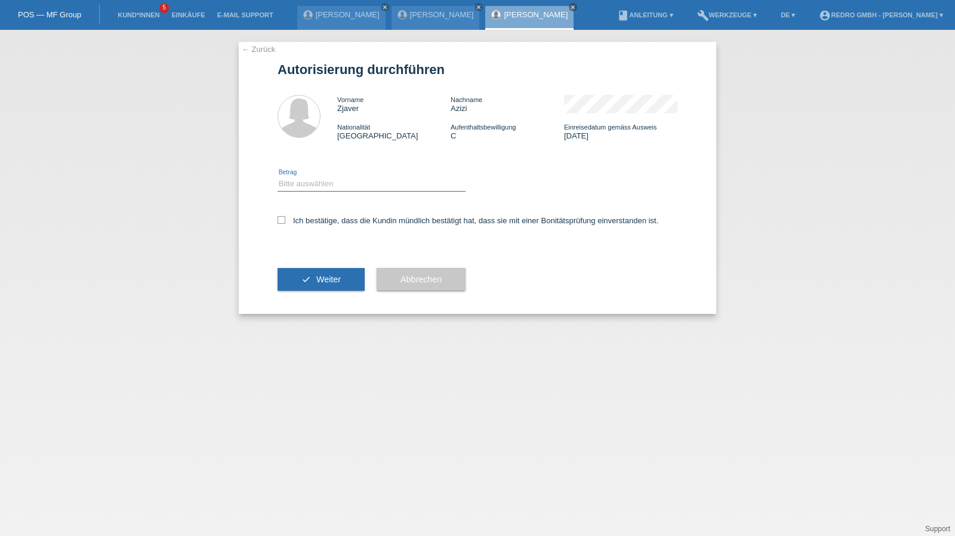
click at [303, 183] on select "Bitte auswählen CHF 1.00 - CHF 499.00 CHF 500.00 - CHF 1'999.00 CHF 2'000.00 - …" at bounding box center [372, 184] width 188 height 14
select select "1"
click at [278, 177] on select "Bitte auswählen CHF 1.00 - CHF 499.00 CHF 500.00 - CHF 1'999.00 CHF 2'000.00 - …" at bounding box center [372, 184] width 188 height 14
click at [309, 225] on label "Ich bestätige, dass die Kundin mündlich bestätigt hat, dass sie mit einer Bonit…" at bounding box center [468, 220] width 381 height 9
click at [285, 224] on input "Ich bestätige, dass die Kundin mündlich bestätigt hat, dass sie mit einer Bonit…" at bounding box center [282, 220] width 8 height 8
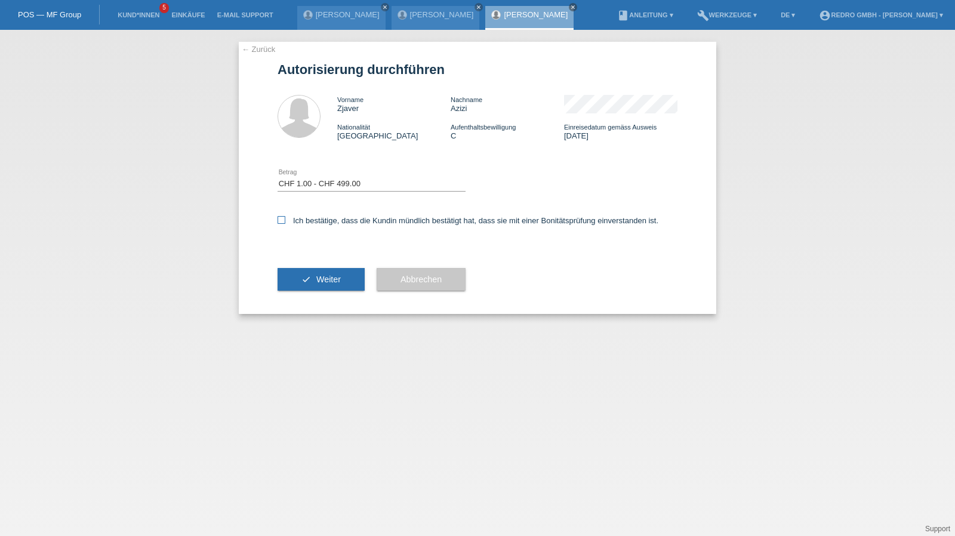
checkbox input "true"
click at [320, 311] on div "check Weiter" at bounding box center [321, 279] width 87 height 69
click at [321, 293] on div "check Weiter" at bounding box center [321, 279] width 87 height 69
click at [345, 284] on button "check Weiter" at bounding box center [321, 279] width 87 height 23
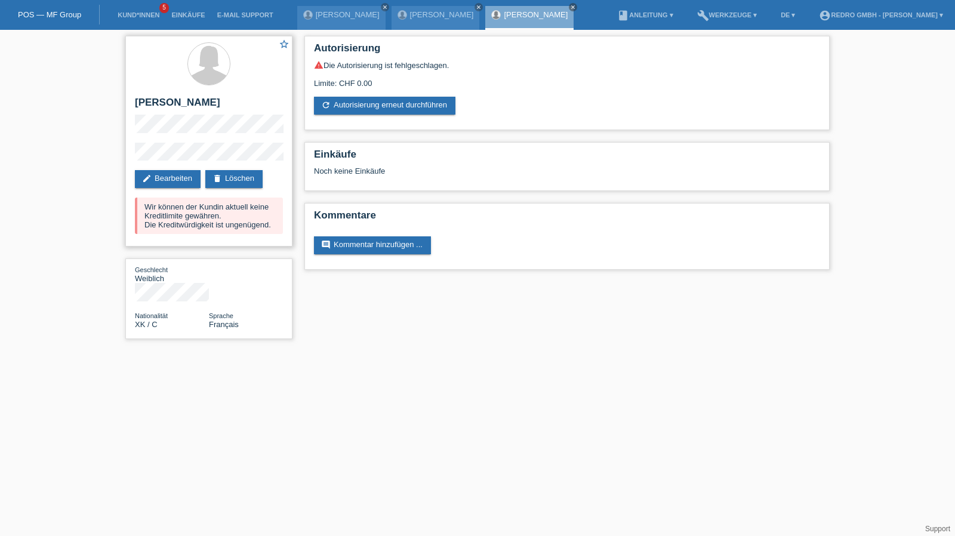
click at [172, 100] on h2 "[PERSON_NAME]" at bounding box center [209, 106] width 148 height 18
copy div "[PERSON_NAME]"
click at [129, 154] on div "star_border [PERSON_NAME] edit Bearbeiten delete Löschen Wir können der Kundin …" at bounding box center [208, 141] width 167 height 211
